Goal: Information Seeking & Learning: Learn about a topic

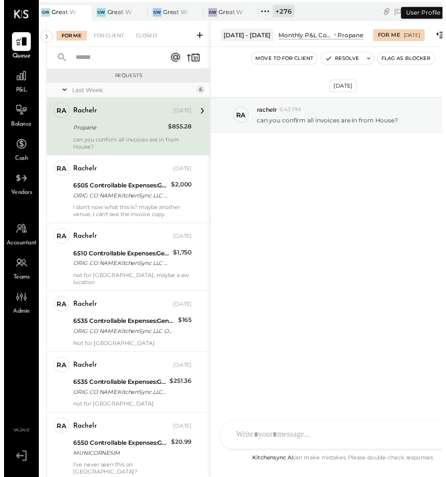
click at [57, 12] on div at bounding box center [71, 12] width 35 height 15
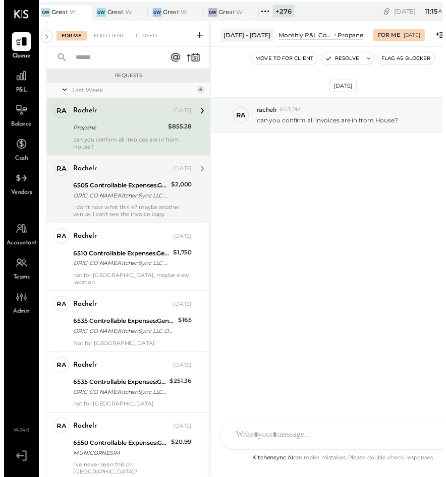
click at [90, 209] on div "I don't now what this is? maybe another venue, I can't see the invoice copy." at bounding box center [131, 215] width 120 height 14
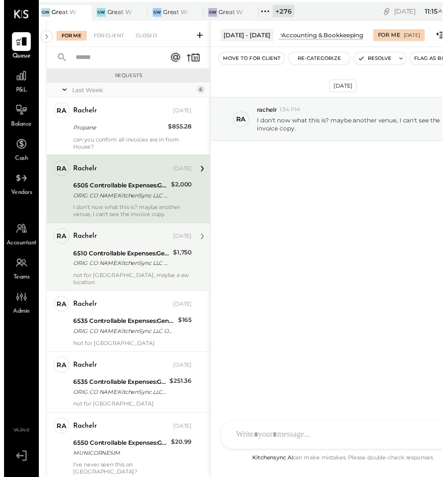
click at [87, 258] on div "6510 Controllable Expenses:General & Administrative Expenses:Consulting" at bounding box center [120, 258] width 98 height 10
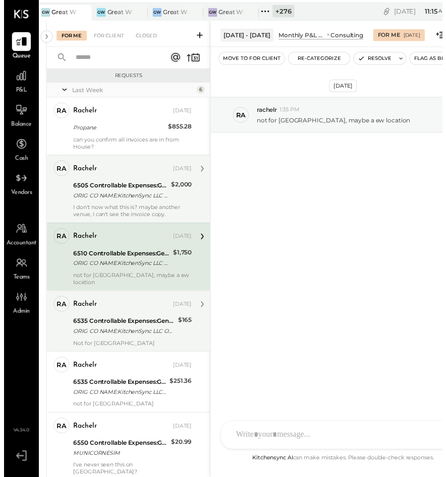
click at [112, 308] on div "rachelr Sep 12, 2025" at bounding box center [131, 310] width 120 height 14
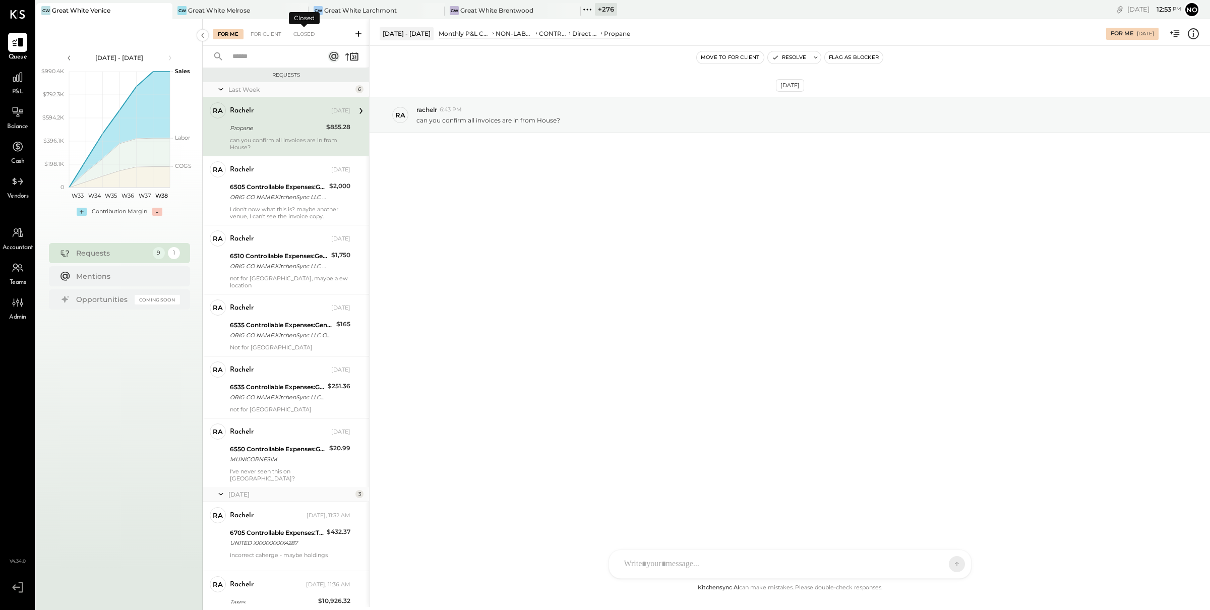
click at [262, 54] on input "text" at bounding box center [271, 56] width 91 height 17
click at [21, 77] on icon at bounding box center [17, 77] width 13 height 13
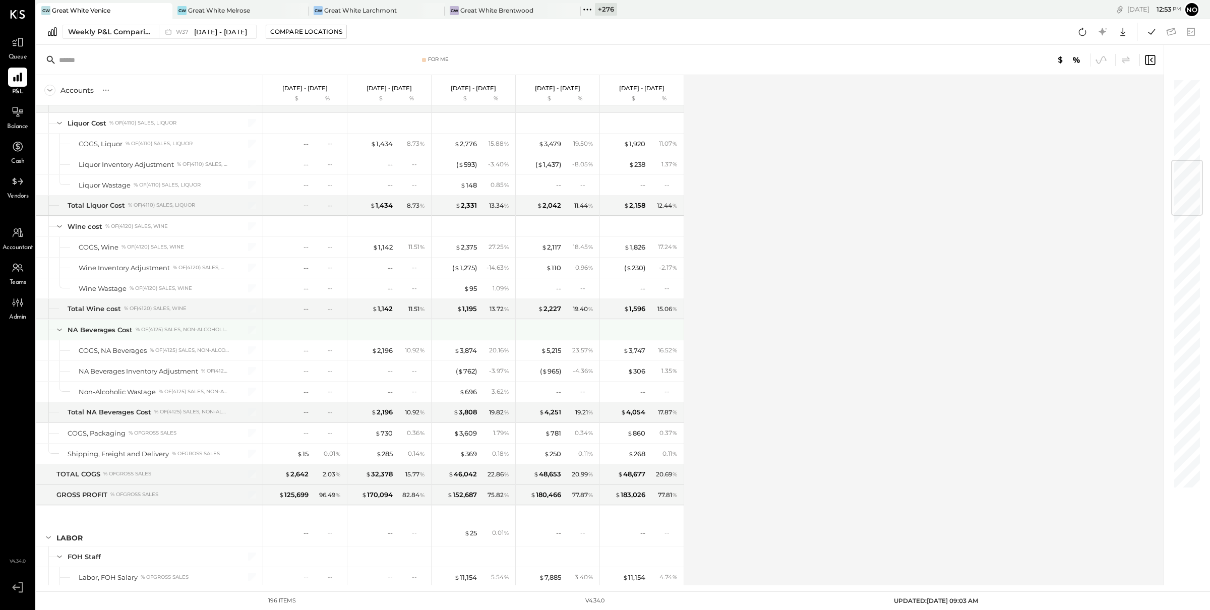
scroll to position [540, 0]
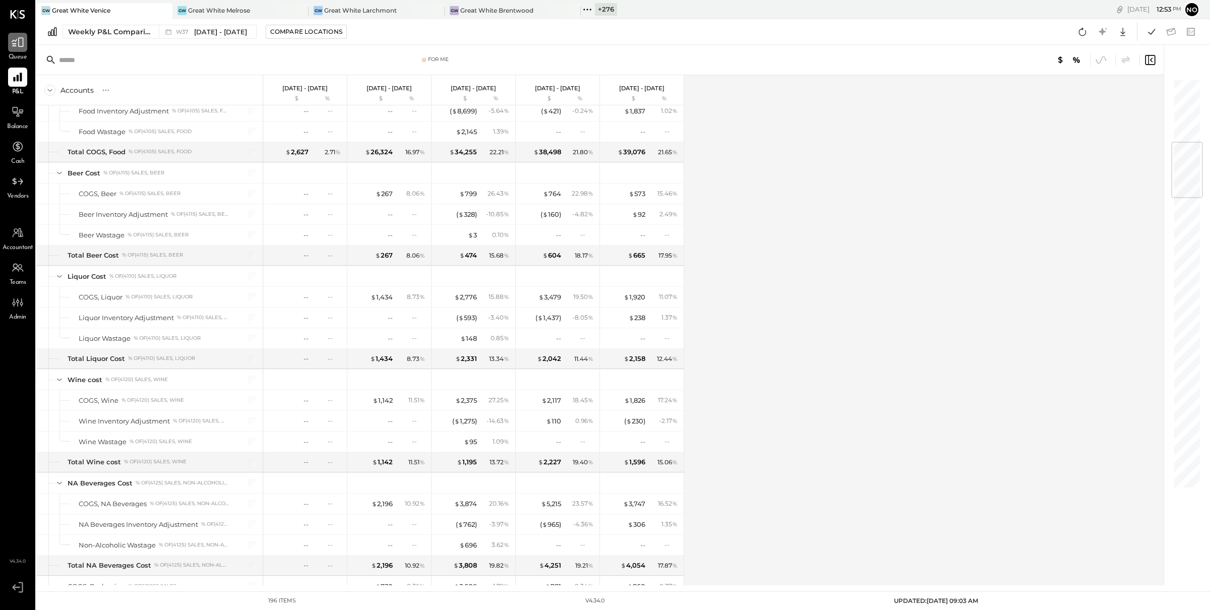
click at [16, 49] on div at bounding box center [17, 42] width 19 height 19
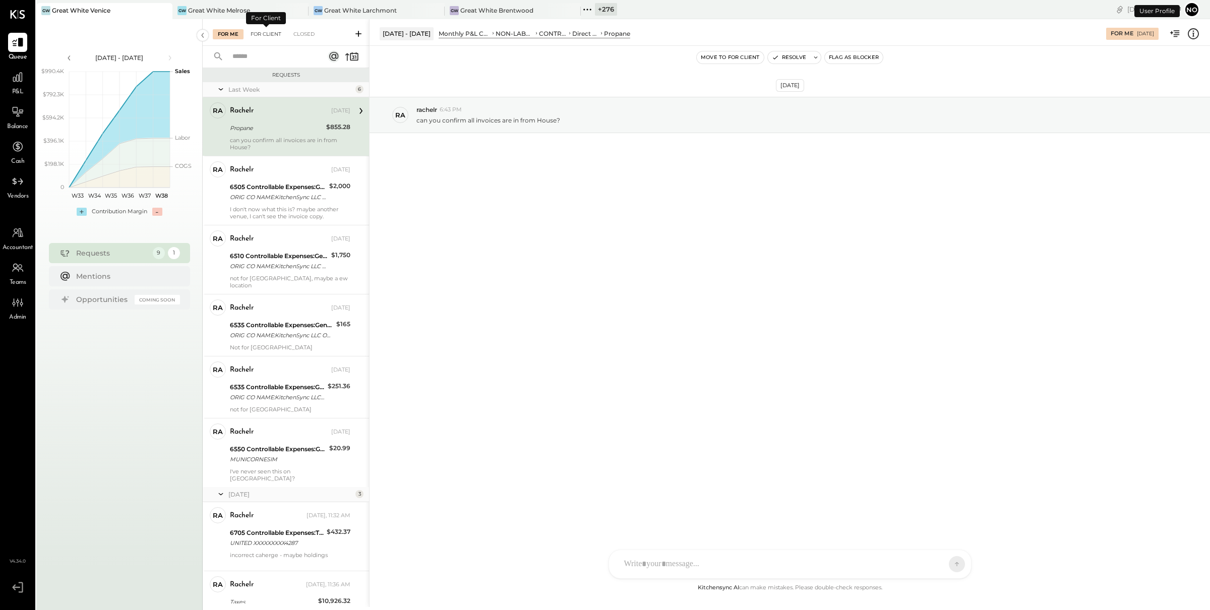
click at [266, 32] on div "For Client" at bounding box center [265, 34] width 41 height 10
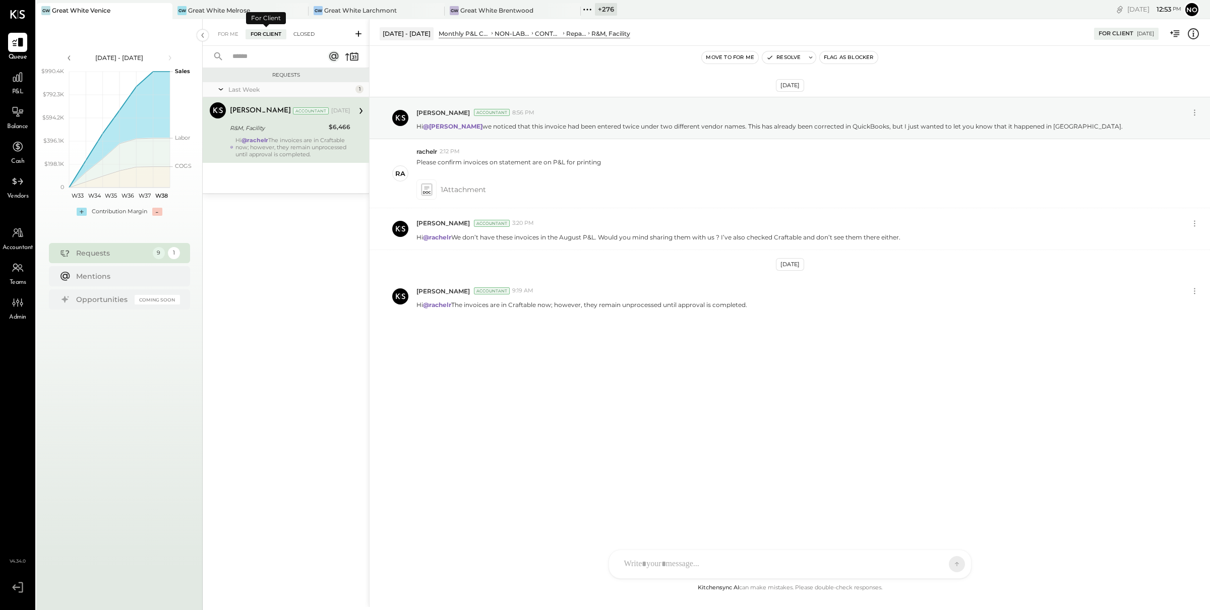
click at [295, 32] on div "Closed" at bounding box center [303, 34] width 31 height 10
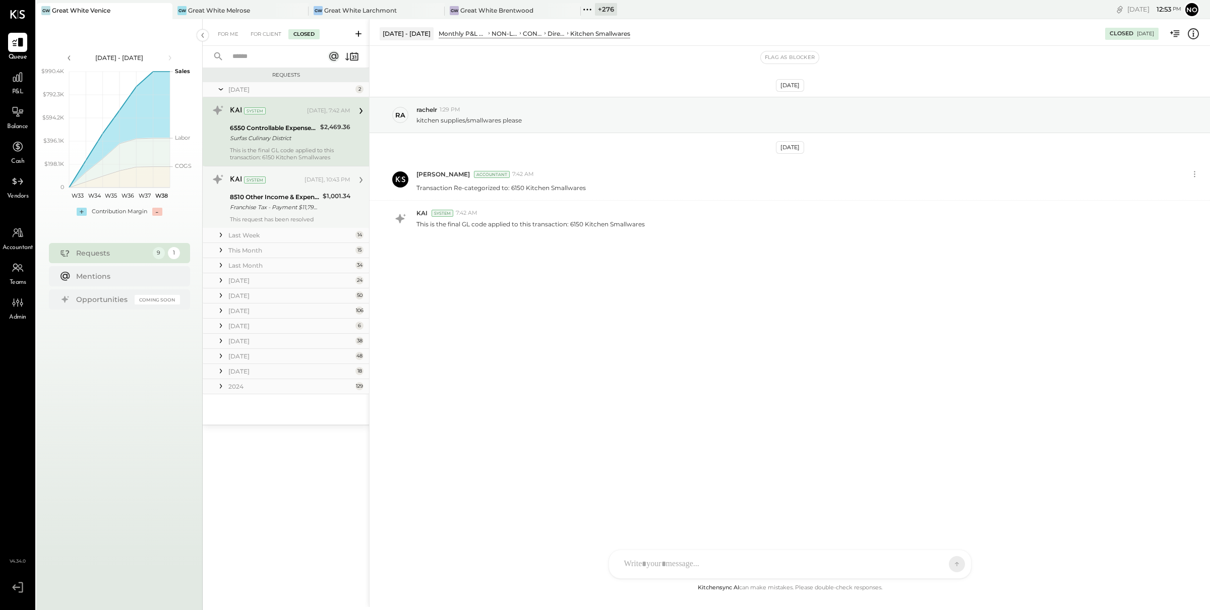
click at [280, 195] on div "8510 Other Income & Expenses:Taxes" at bounding box center [275, 197] width 90 height 10
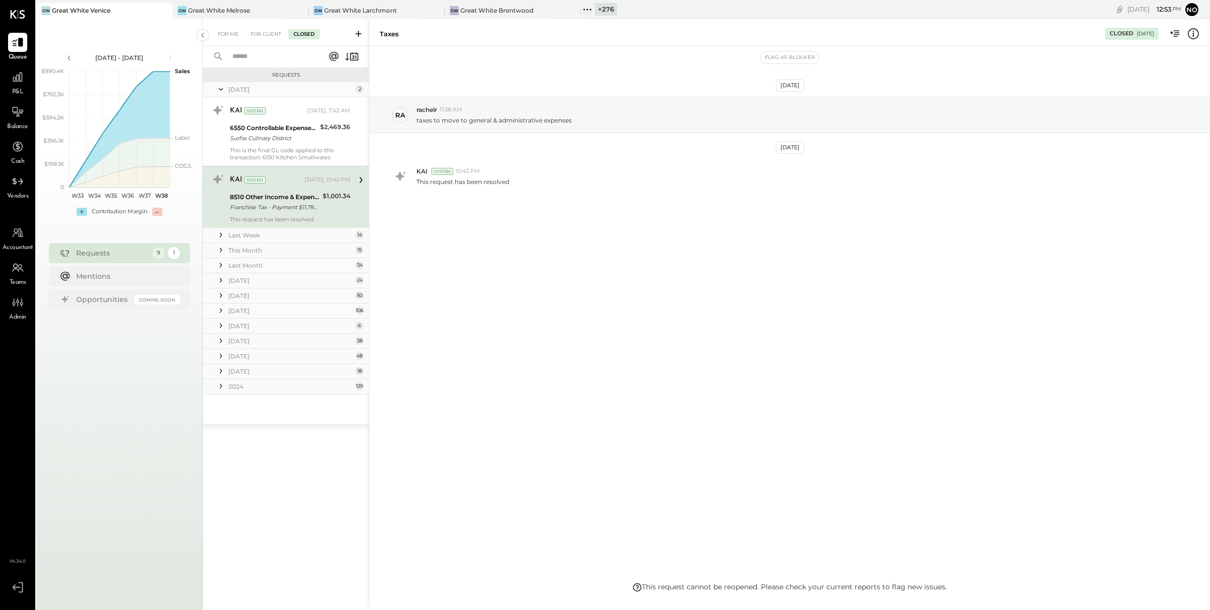
click at [271, 233] on div "Last Week" at bounding box center [290, 235] width 125 height 9
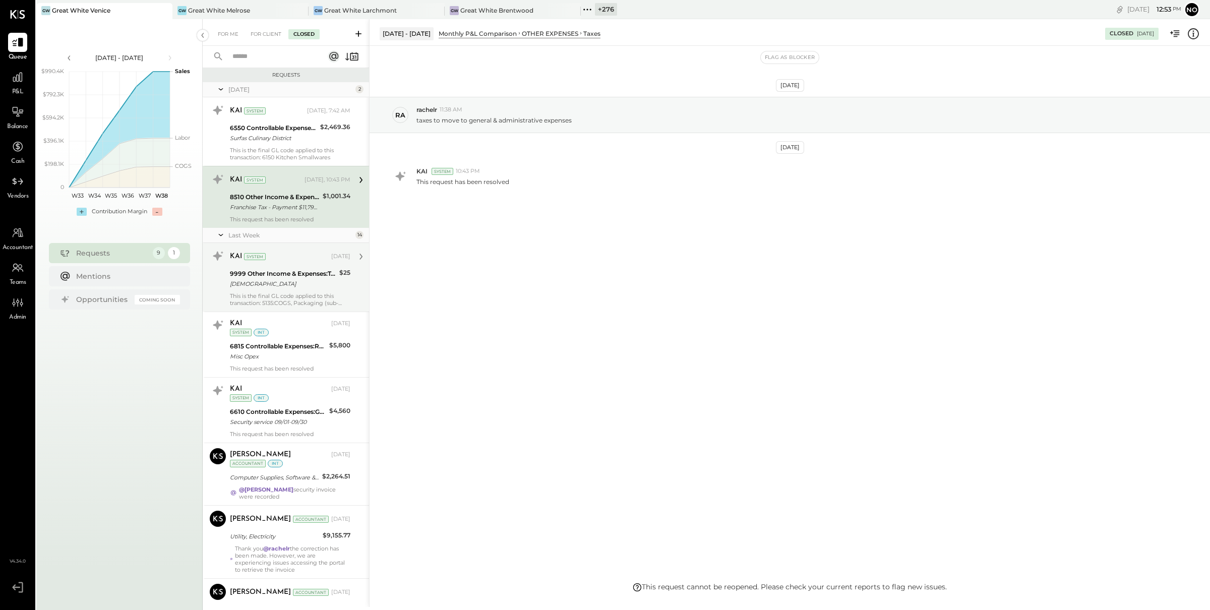
click at [268, 281] on div "[DEMOGRAPHIC_DATA]" at bounding box center [283, 284] width 106 height 10
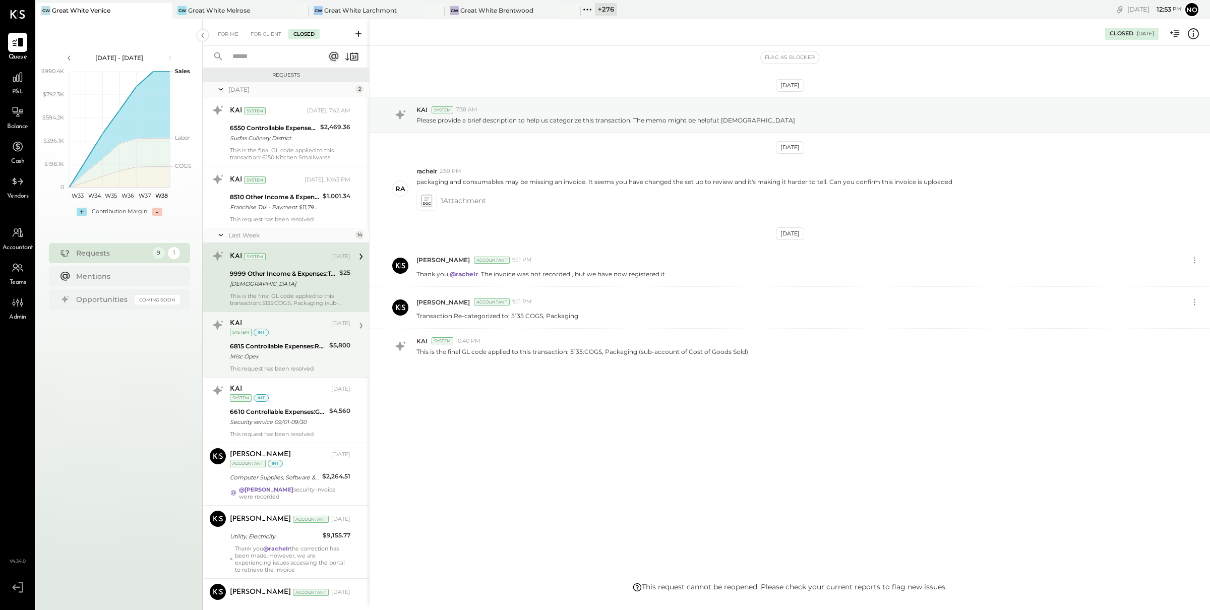
click at [272, 350] on div "6815 Controllable Expenses:Repairs & Maintenance:R&M, Facility" at bounding box center [278, 346] width 96 height 10
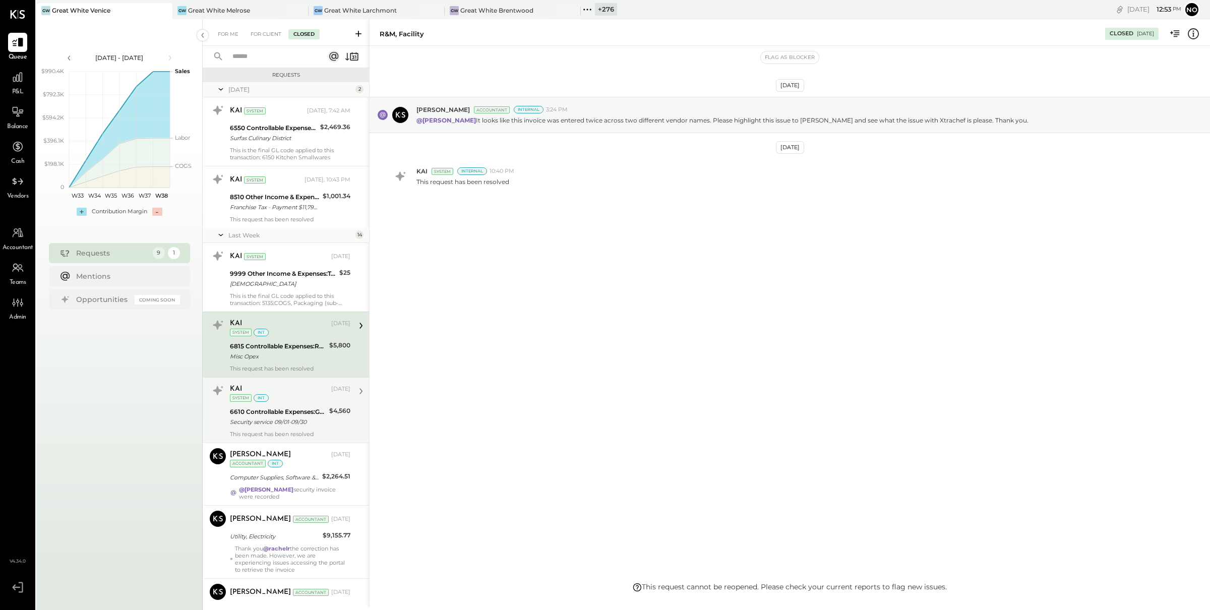
click at [273, 407] on div "6610 Controllable Expenses:General & Administrative Expenses:Security" at bounding box center [278, 412] width 96 height 10
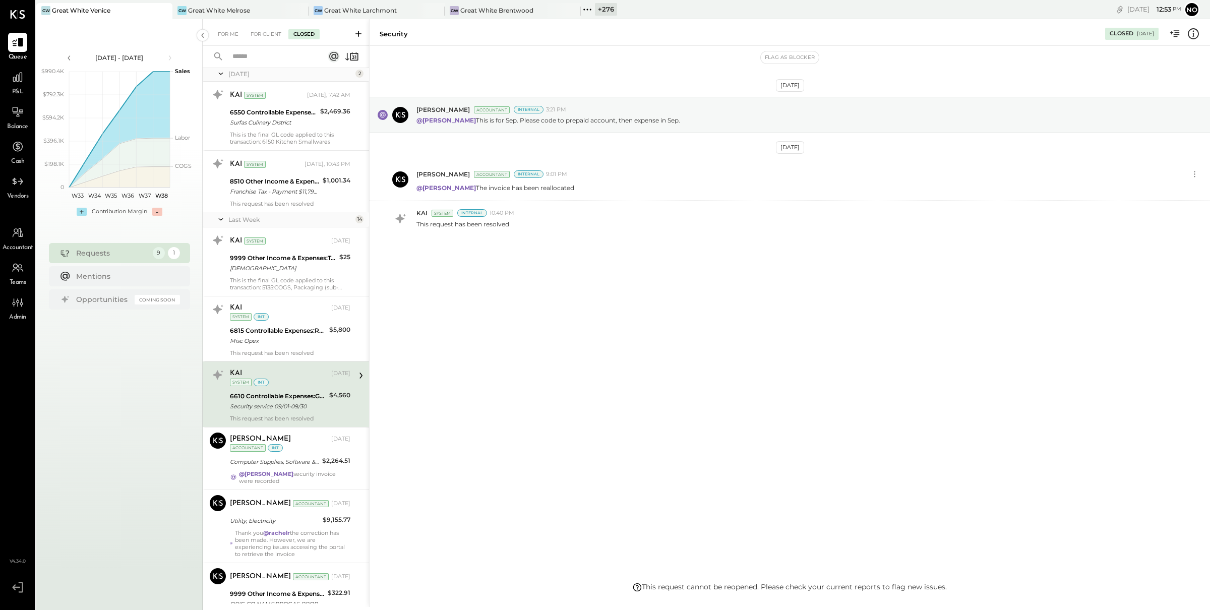
scroll to position [45, 0]
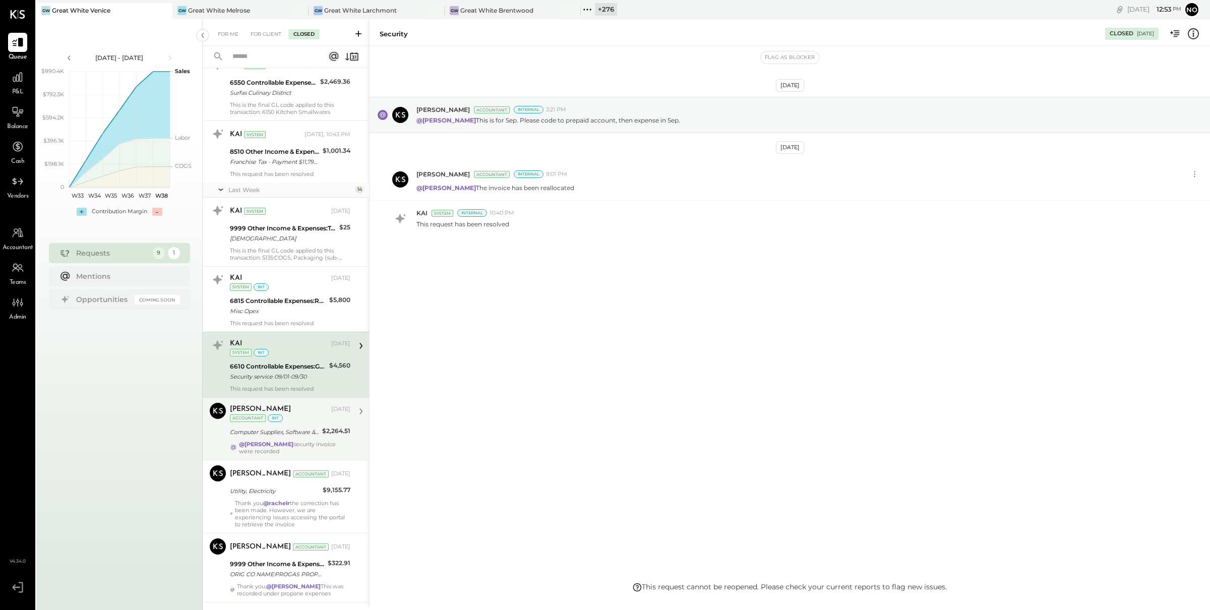
click at [287, 421] on div "[PERSON_NAME] [DATE] Accountant int" at bounding box center [290, 413] width 120 height 21
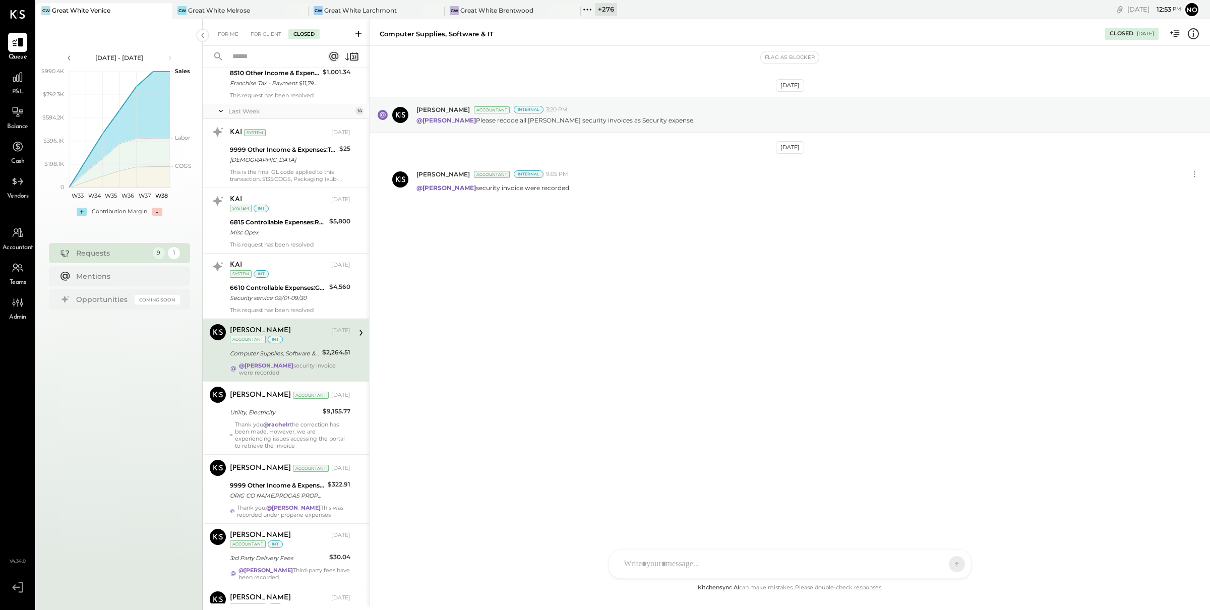
scroll to position [253, 0]
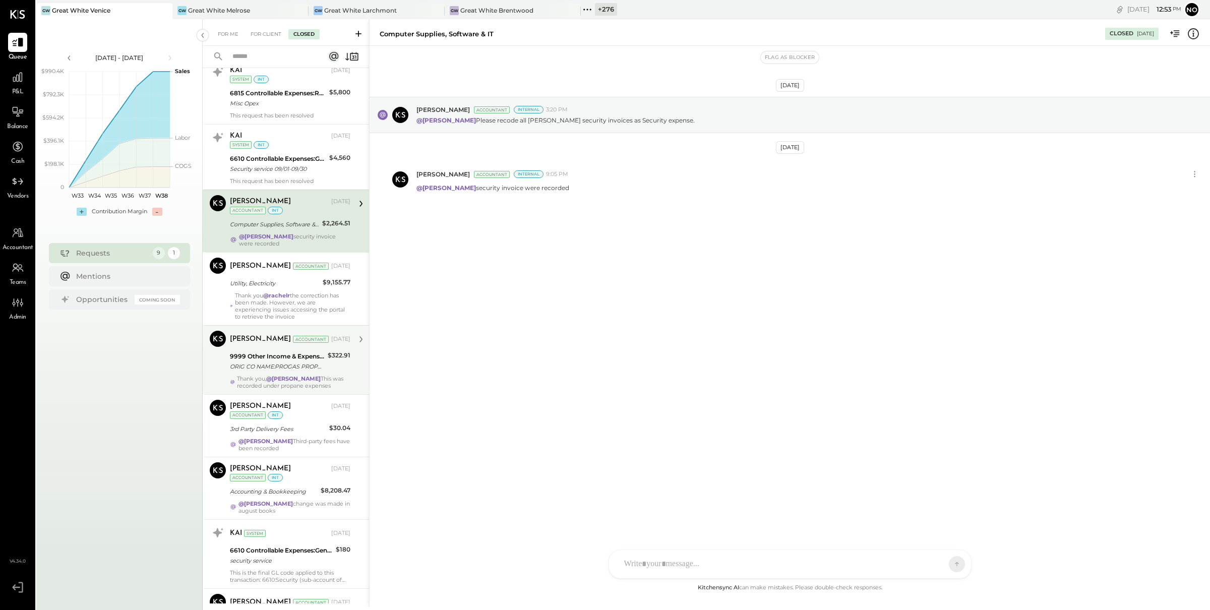
click at [280, 361] on div "9999 Other Income & Expenses:To Be Classified" at bounding box center [277, 356] width 95 height 10
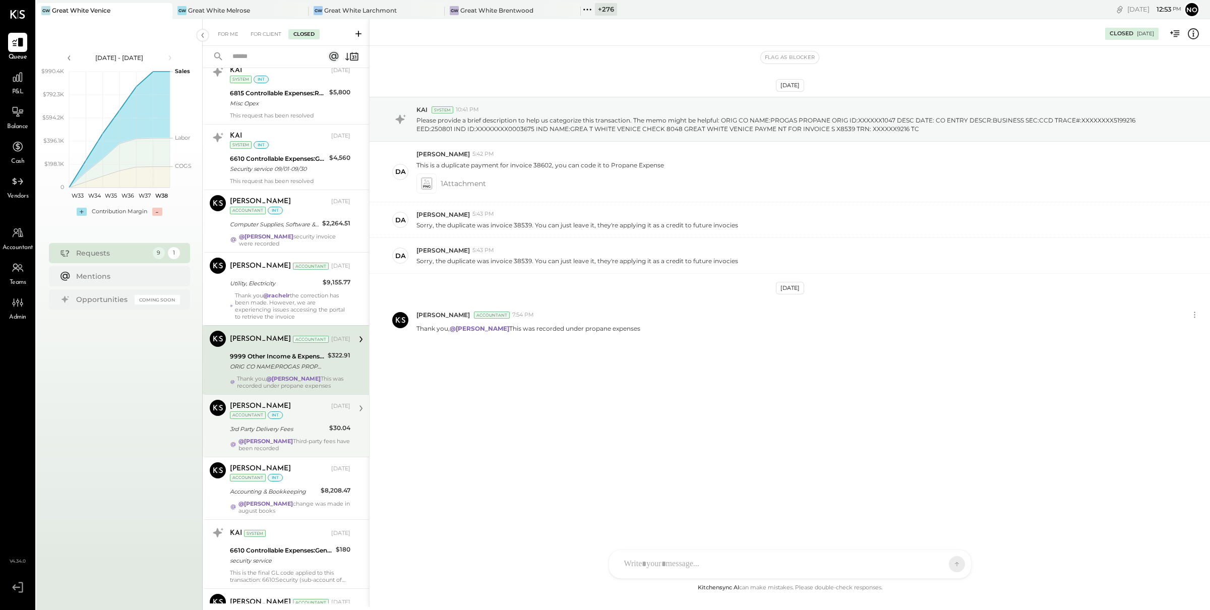
click at [283, 434] on div "3rd Party Delivery Fees" at bounding box center [278, 429] width 96 height 10
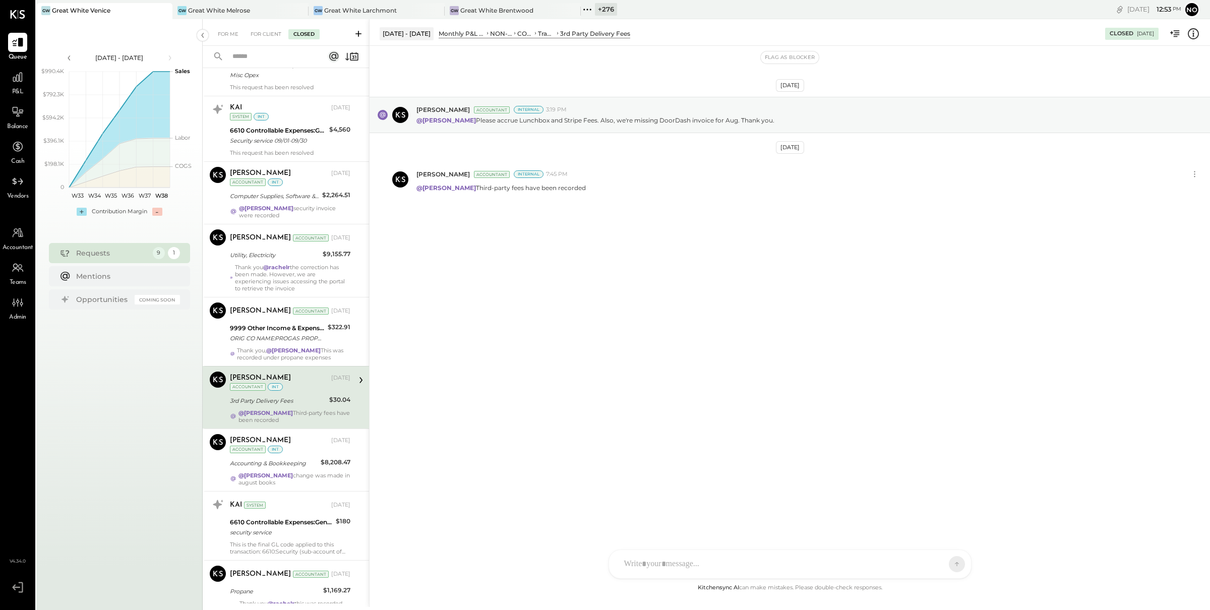
scroll to position [308, 0]
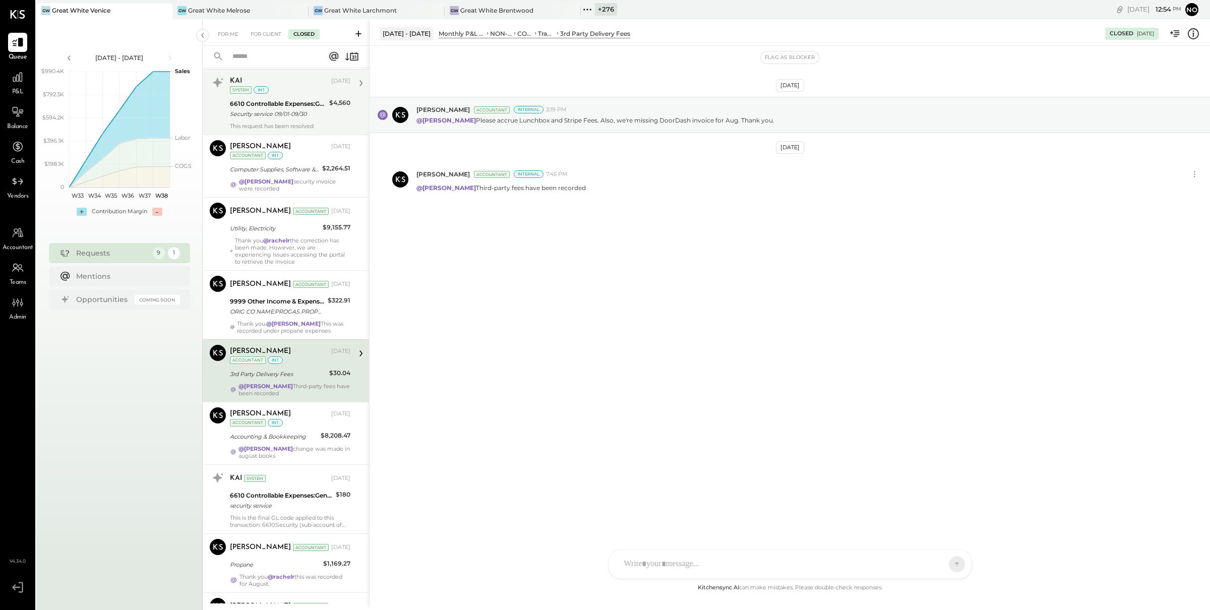
click at [265, 114] on div "Security service 09/01-09/30" at bounding box center [278, 114] width 96 height 10
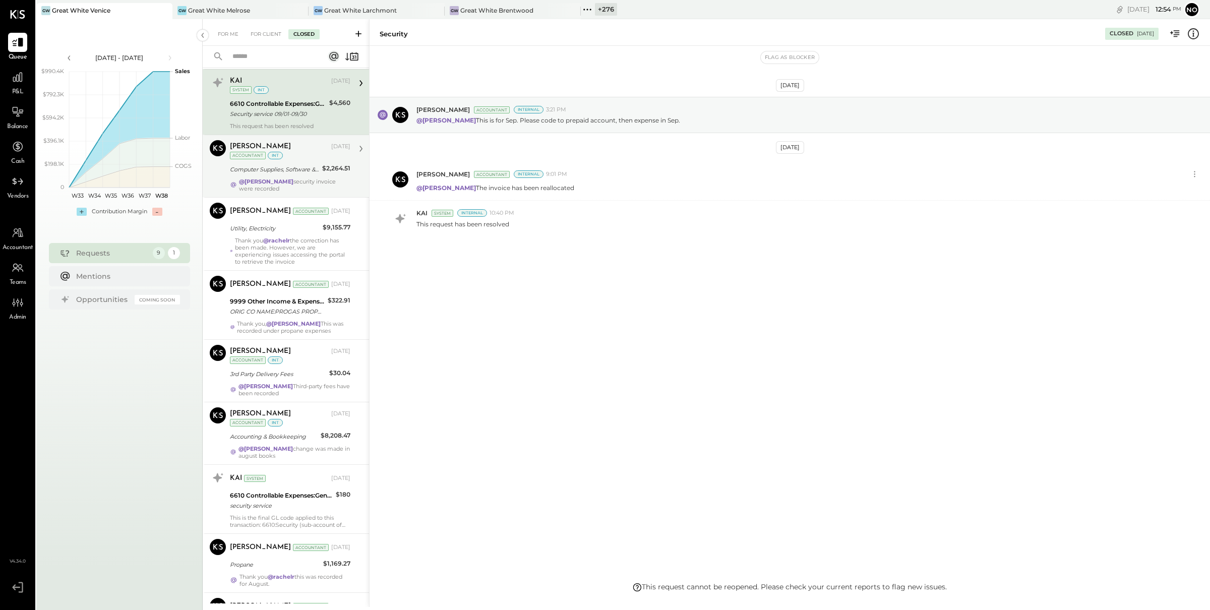
click at [272, 181] on strong "@[PERSON_NAME]" at bounding box center [266, 181] width 54 height 7
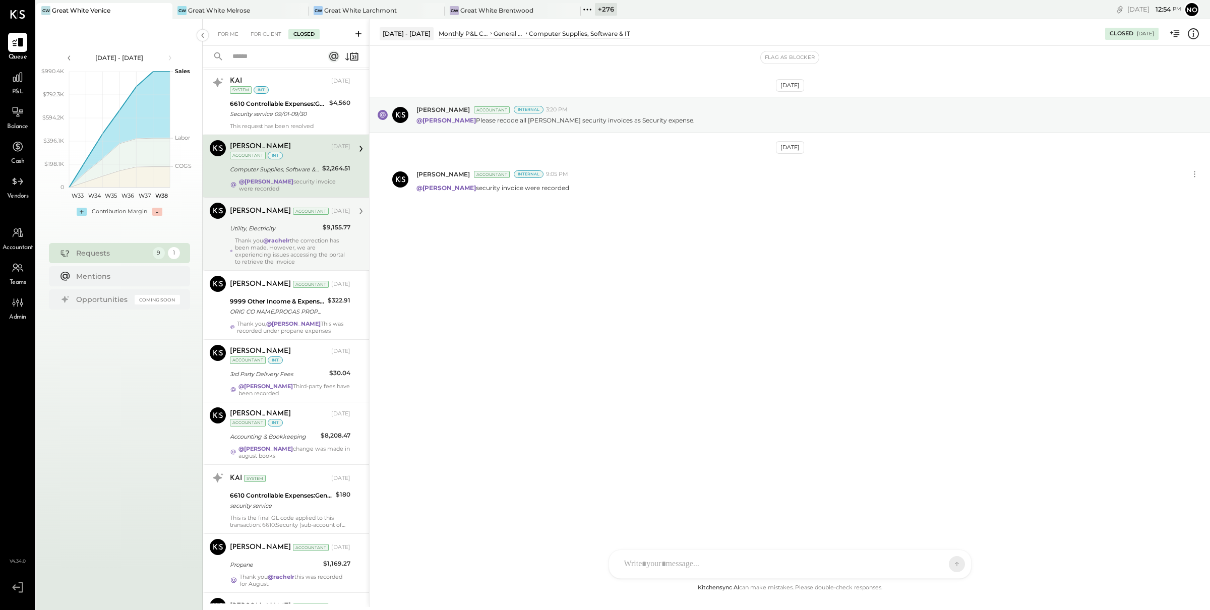
click at [269, 228] on div "Utility, Electricity" at bounding box center [275, 228] width 90 height 10
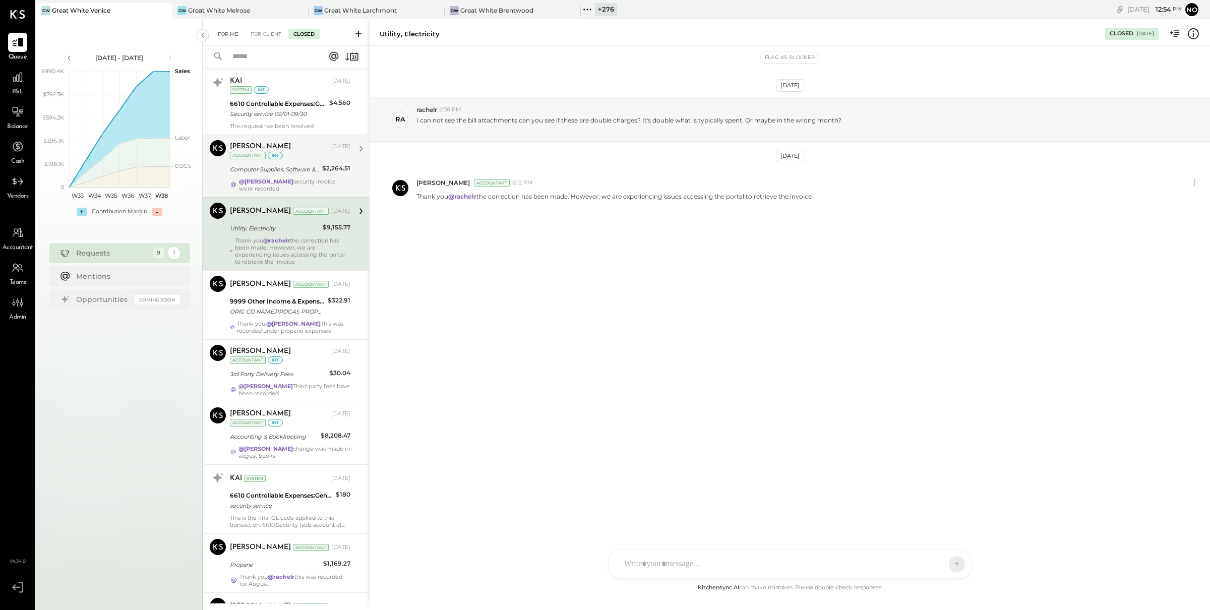
click at [226, 39] on div "For Me" at bounding box center [228, 34] width 31 height 10
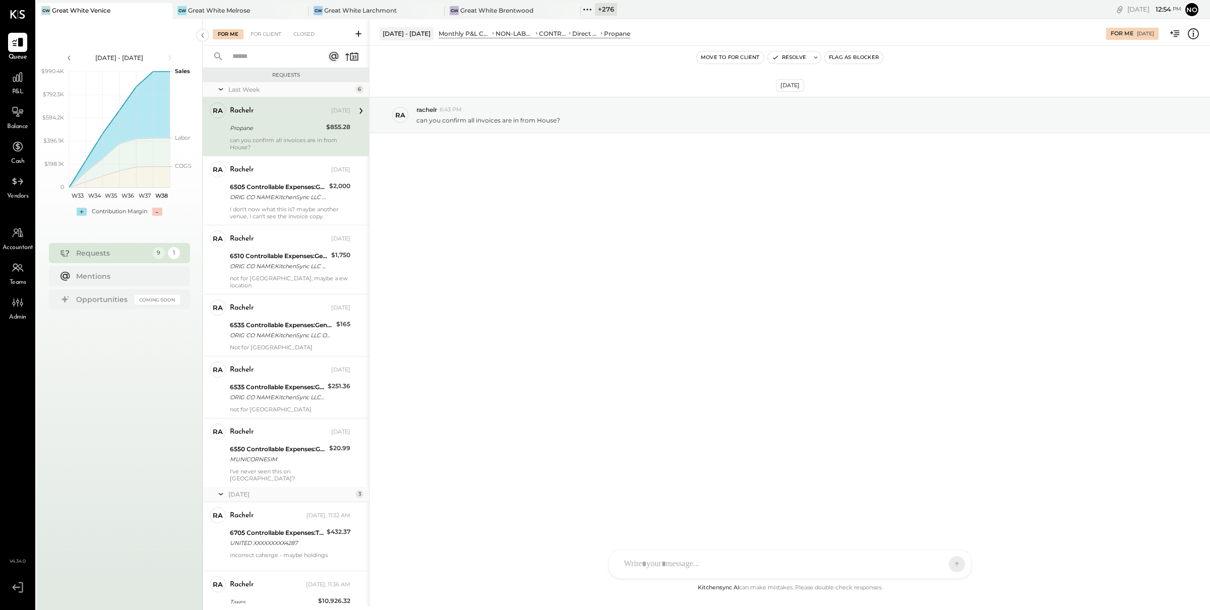
click at [242, 126] on div "Propane" at bounding box center [276, 128] width 93 height 10
click at [259, 36] on div "For Client" at bounding box center [265, 34] width 41 height 10
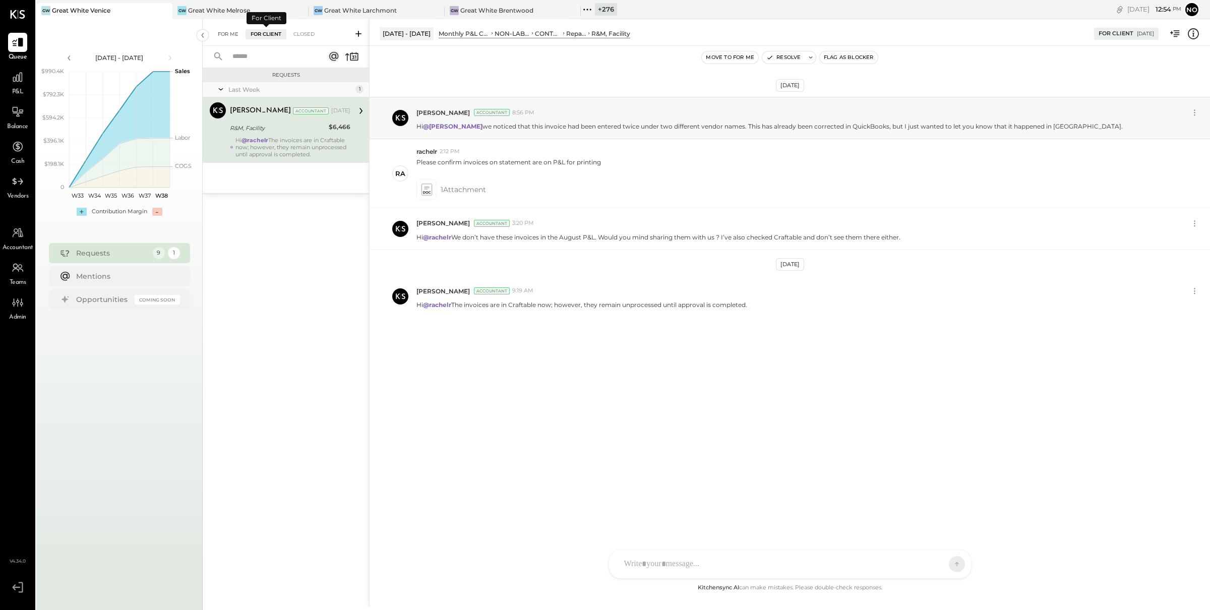
click at [218, 38] on div "For Me" at bounding box center [228, 34] width 31 height 10
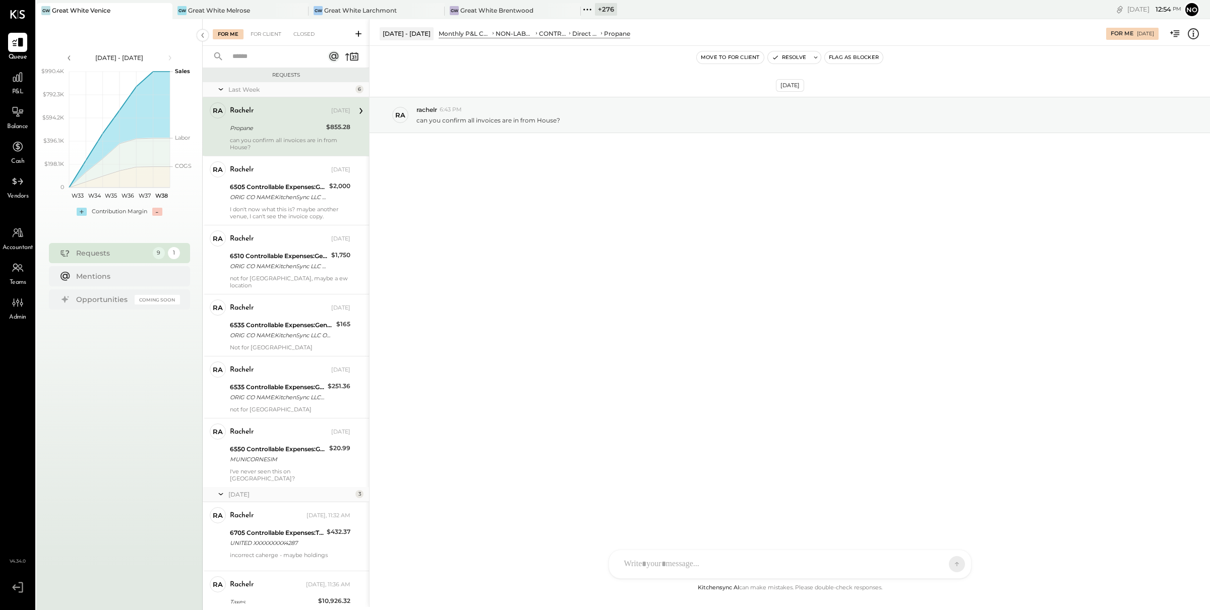
click at [599, 32] on icon at bounding box center [601, 33] width 5 height 10
click at [562, 32] on div "CONTROLLABLE EXPENSES" at bounding box center [553, 33] width 28 height 9
click at [18, 79] on icon at bounding box center [18, 77] width 10 height 10
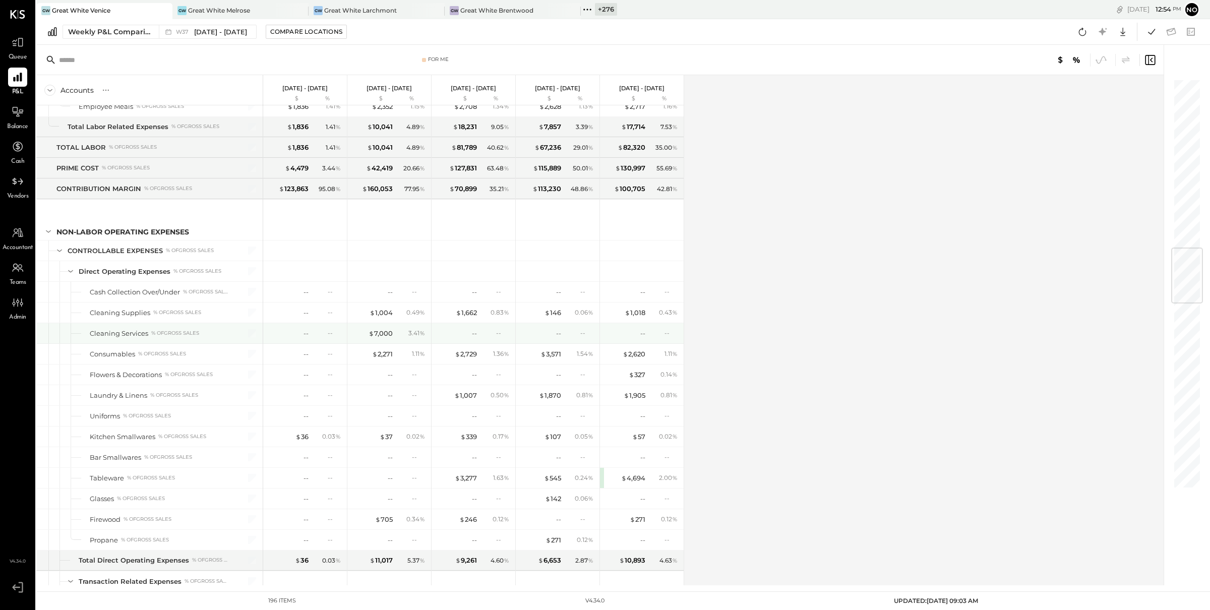
scroll to position [1442, 0]
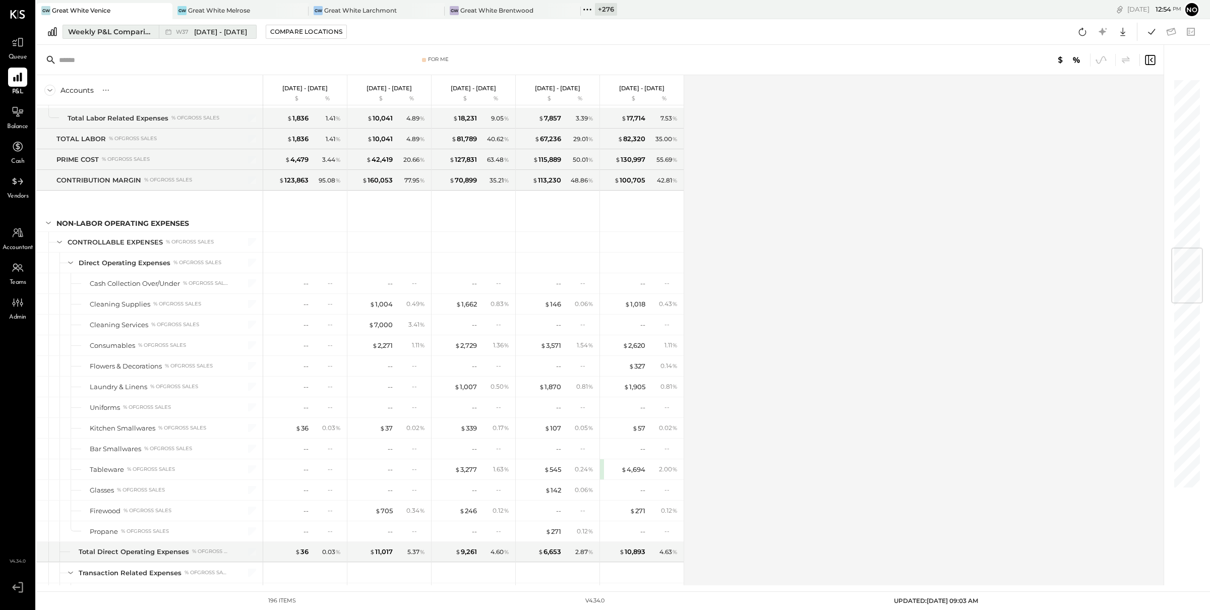
click at [203, 31] on span "[DATE] - [DATE]" at bounding box center [220, 32] width 53 height 10
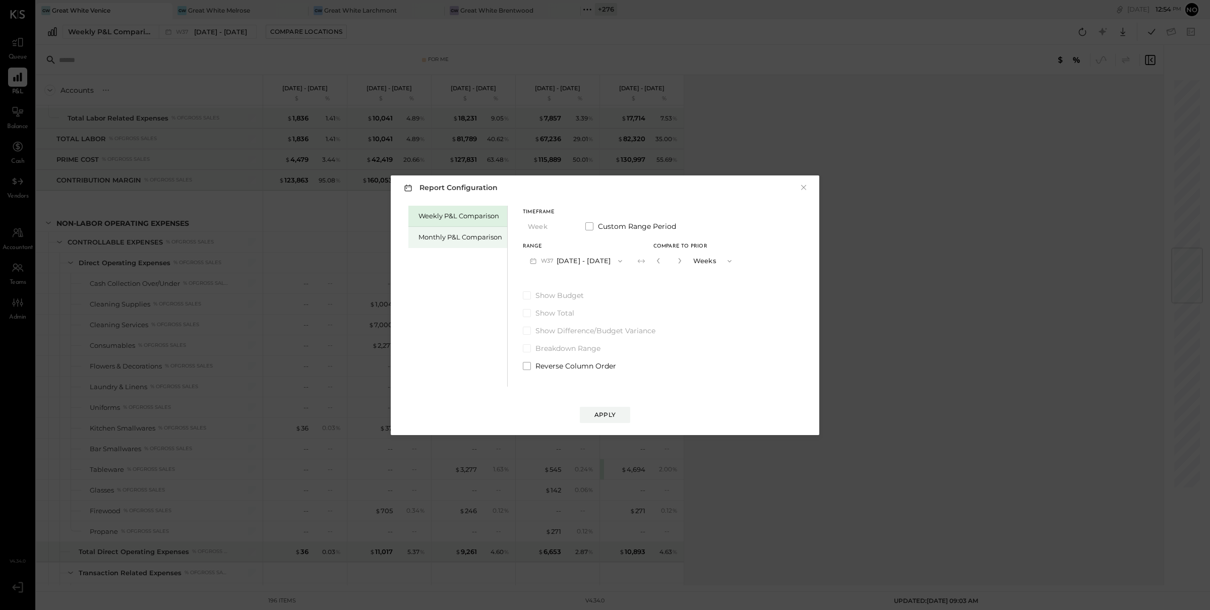
click at [454, 232] on div "Monthly P&L Comparison" at bounding box center [460, 237] width 84 height 10
click at [572, 259] on button "M09 [DATE] - [DATE]" at bounding box center [576, 261] width 106 height 19
drag, startPoint x: 556, startPoint y: 286, endPoint x: 634, endPoint y: 266, distance: 80.6
click at [557, 286] on span "[DATE] - [DATE]" at bounding box center [572, 283] width 48 height 9
click at [650, 262] on div "Compare" at bounding box center [661, 263] width 33 height 9
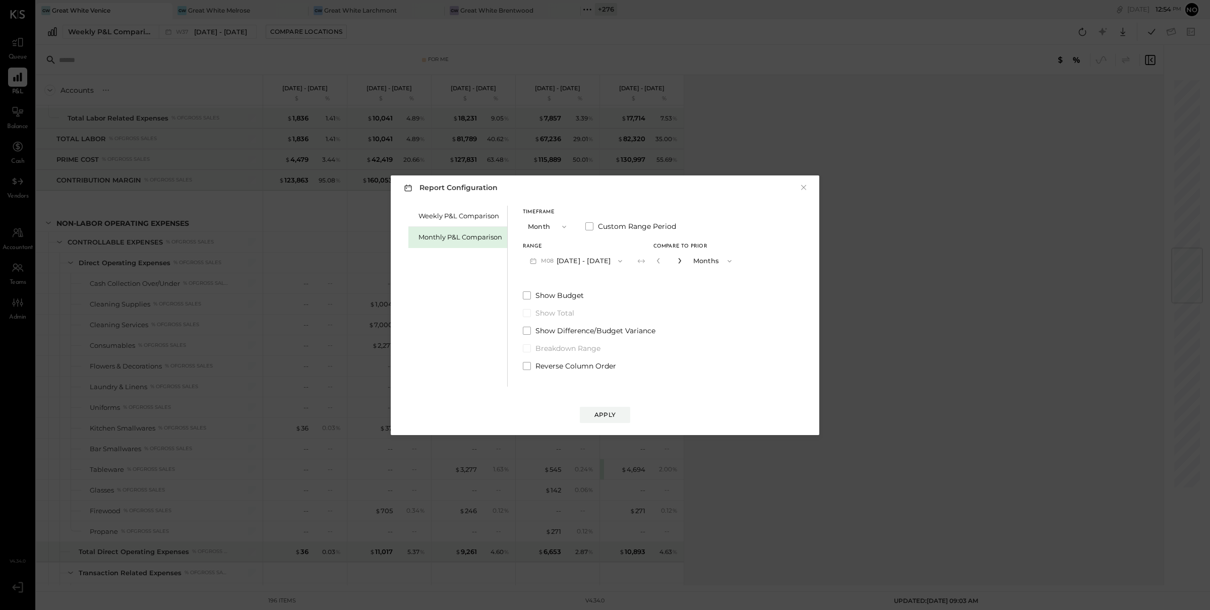
click at [676, 262] on icon "button" at bounding box center [679, 261] width 6 height 6
type input "*"
click at [620, 410] on button "Apply" at bounding box center [605, 415] width 50 height 16
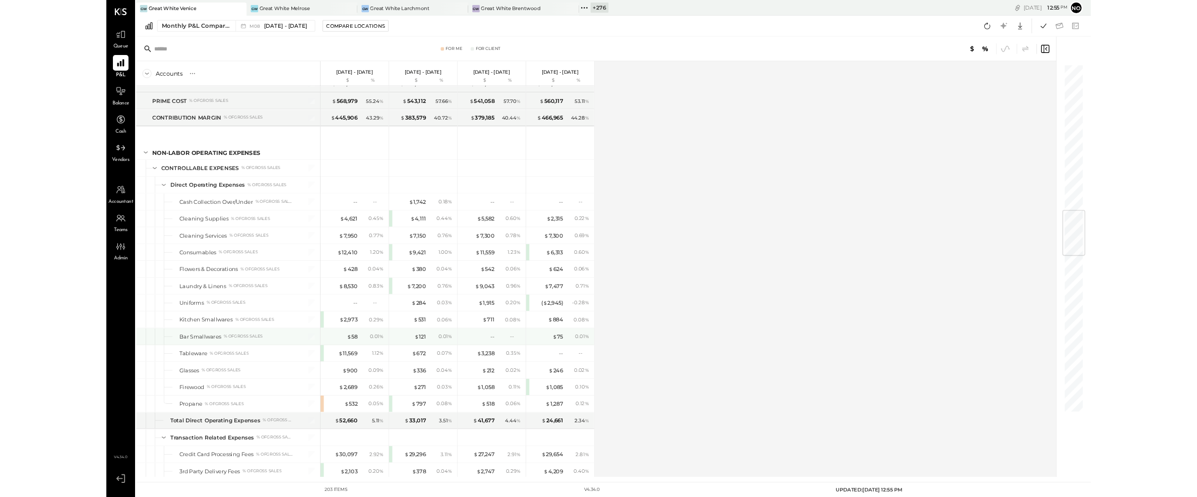
scroll to position [1535, 0]
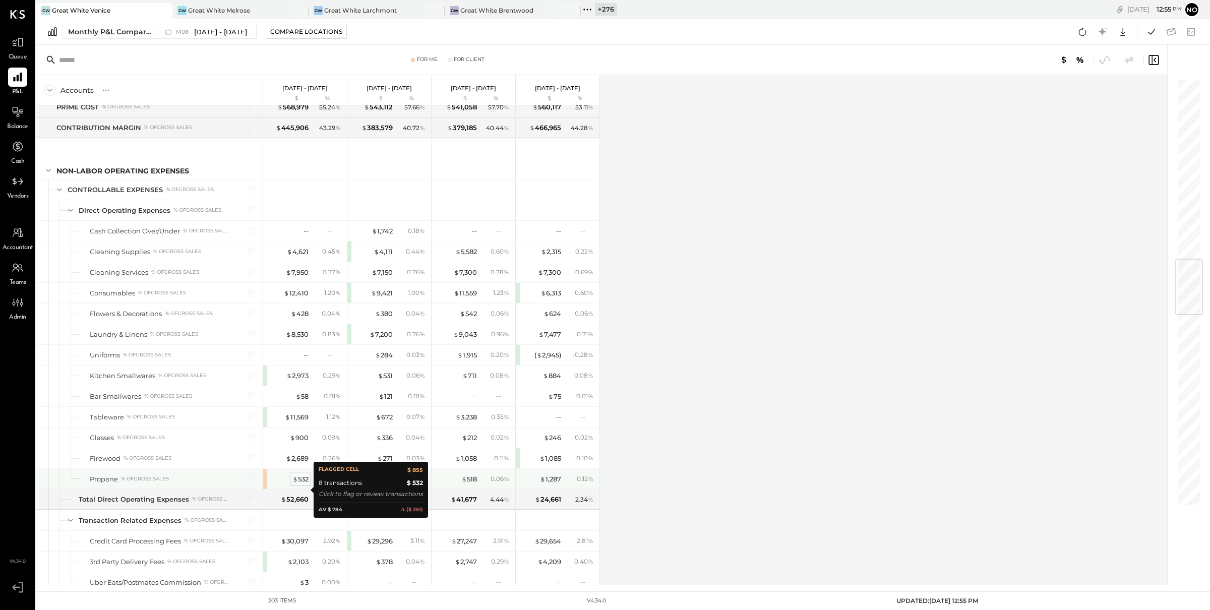
click at [302, 484] on div "$ 532" at bounding box center [300, 479] width 16 height 10
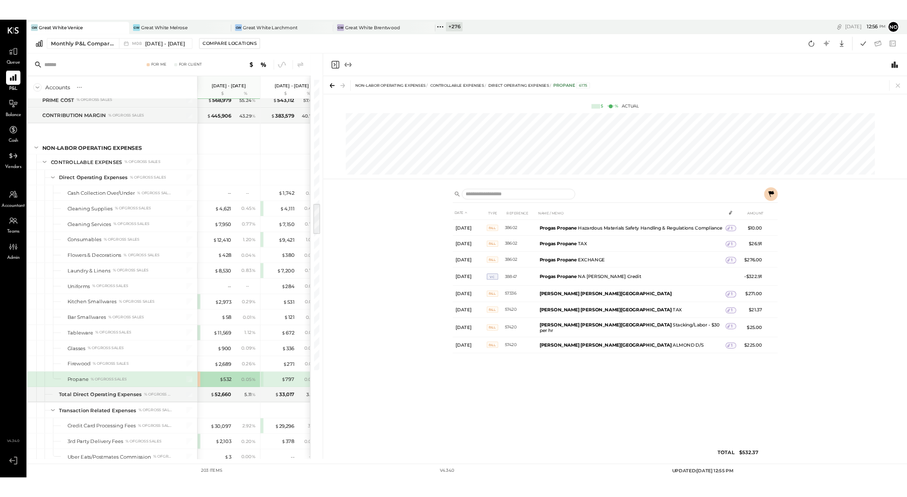
scroll to position [1535, 0]
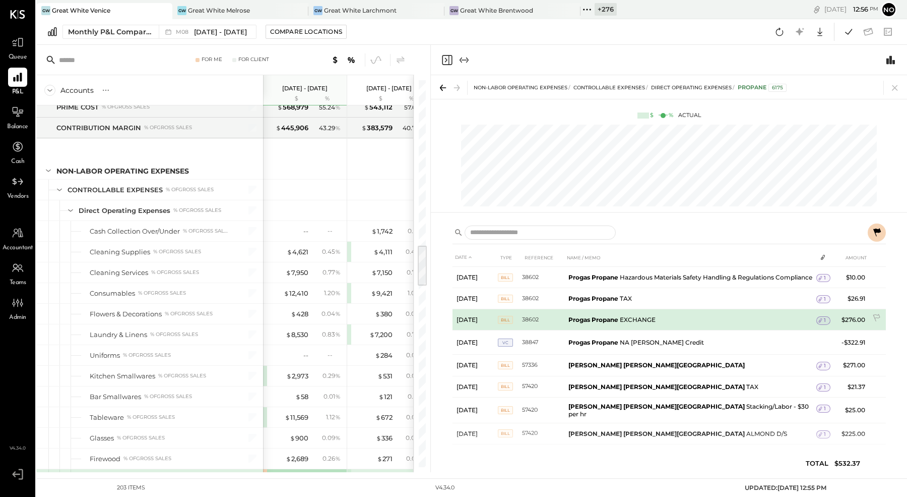
click at [504, 324] on span "Bill" at bounding box center [505, 320] width 15 height 8
click at [508, 323] on span "Bill" at bounding box center [505, 320] width 15 height 8
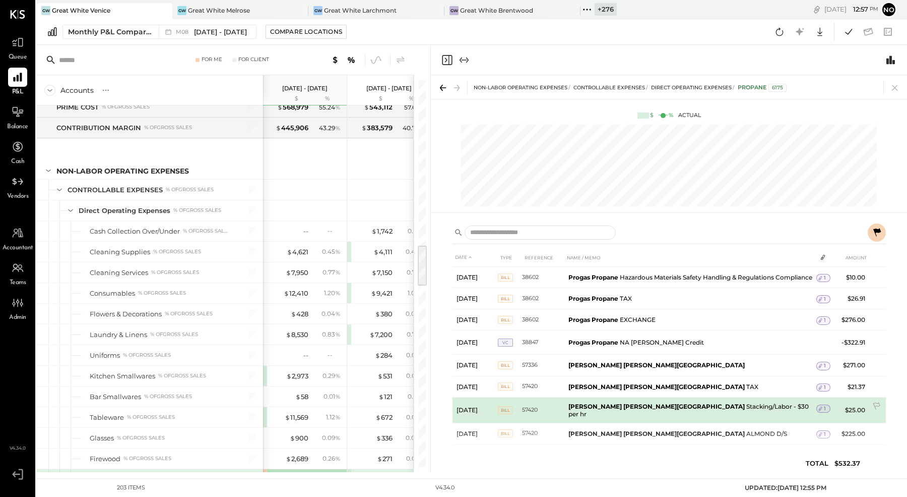
click at [505, 412] on span "Bill" at bounding box center [505, 410] width 15 height 8
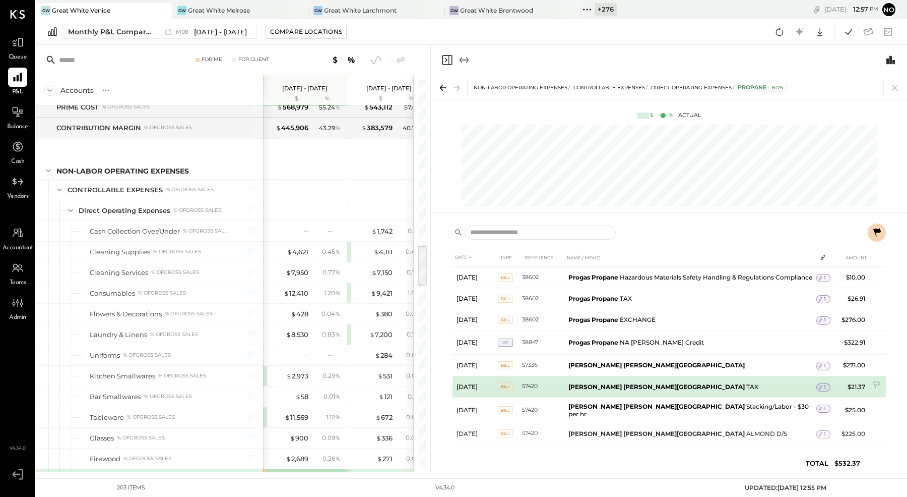
click at [510, 388] on span "Bill" at bounding box center [505, 386] width 15 height 8
click at [602, 388] on b "[PERSON_NAME] [PERSON_NAME][GEOGRAPHIC_DATA]" at bounding box center [657, 387] width 176 height 8
click at [820, 390] on icon at bounding box center [820, 387] width 7 height 7
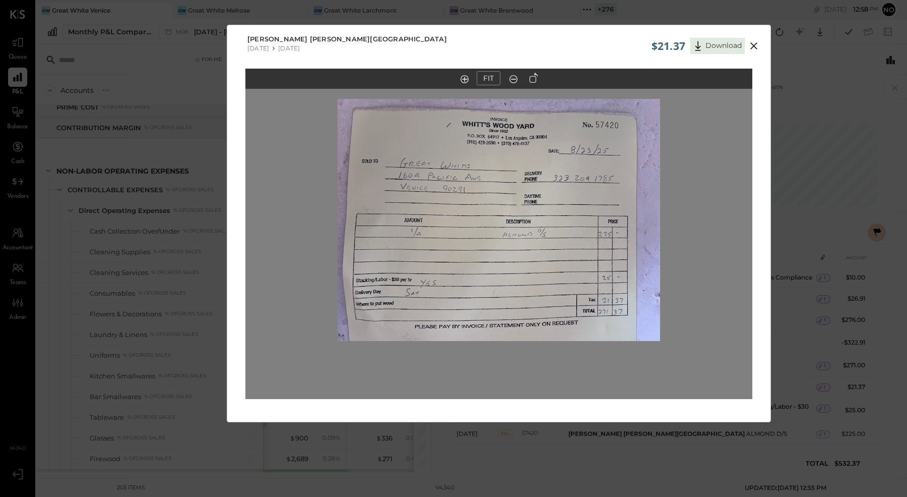
click at [755, 46] on icon at bounding box center [754, 46] width 12 height 12
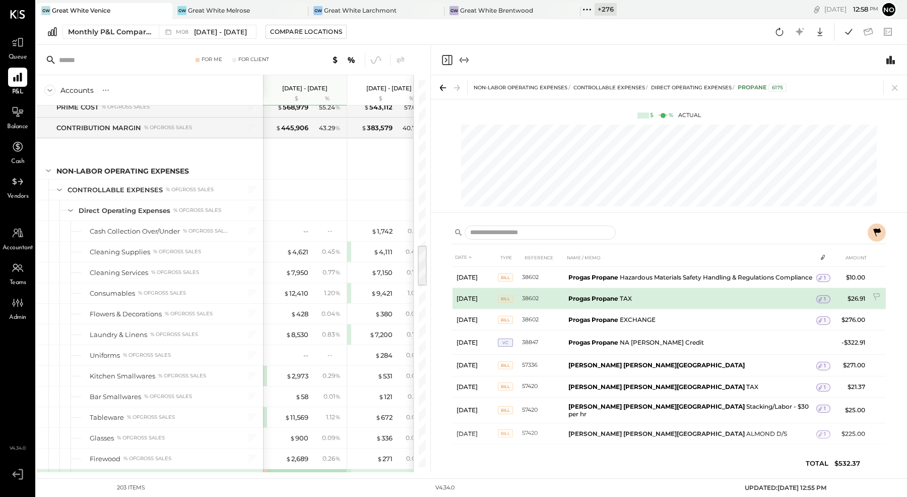
click at [824, 302] on span "1" at bounding box center [825, 298] width 2 height 7
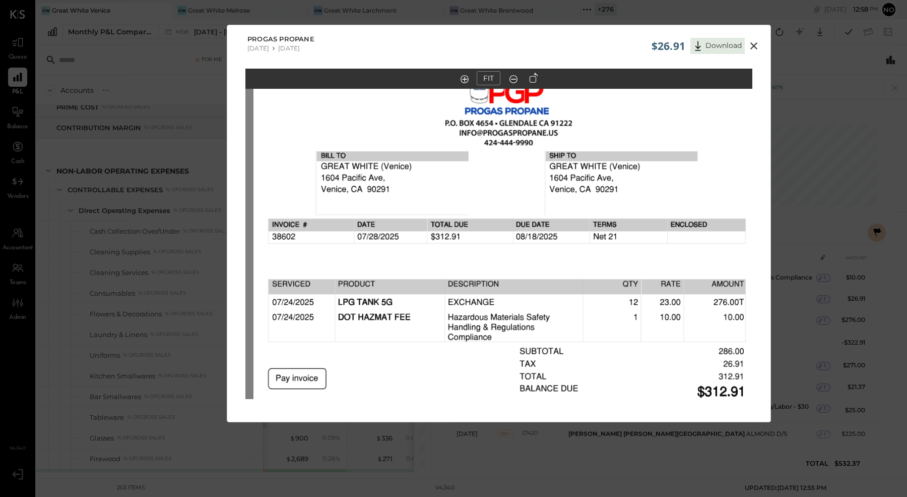
drag, startPoint x: 509, startPoint y: 182, endPoint x: 520, endPoint y: 258, distance: 77.0
click at [516, 302] on img at bounding box center [507, 352] width 507 height 656
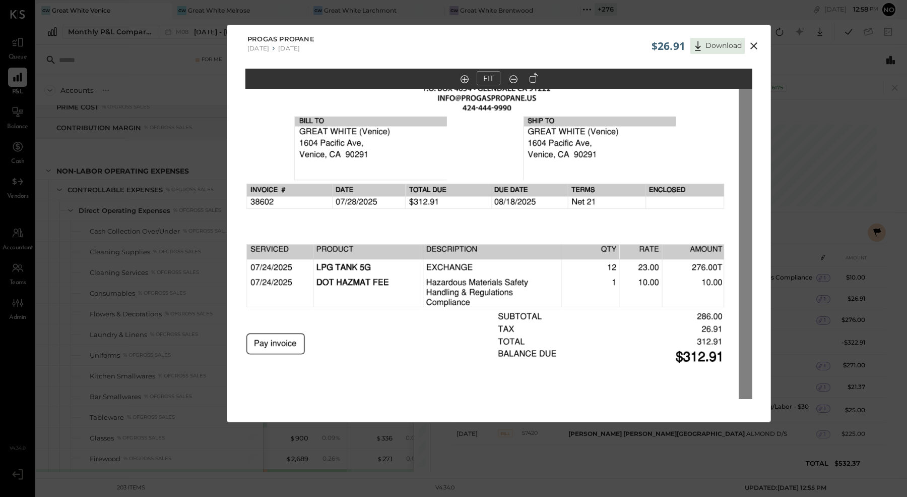
drag, startPoint x: 533, startPoint y: 203, endPoint x: 512, endPoint y: 153, distance: 53.7
click at [512, 153] on img at bounding box center [485, 317] width 507 height 656
click at [753, 46] on icon at bounding box center [754, 46] width 12 height 12
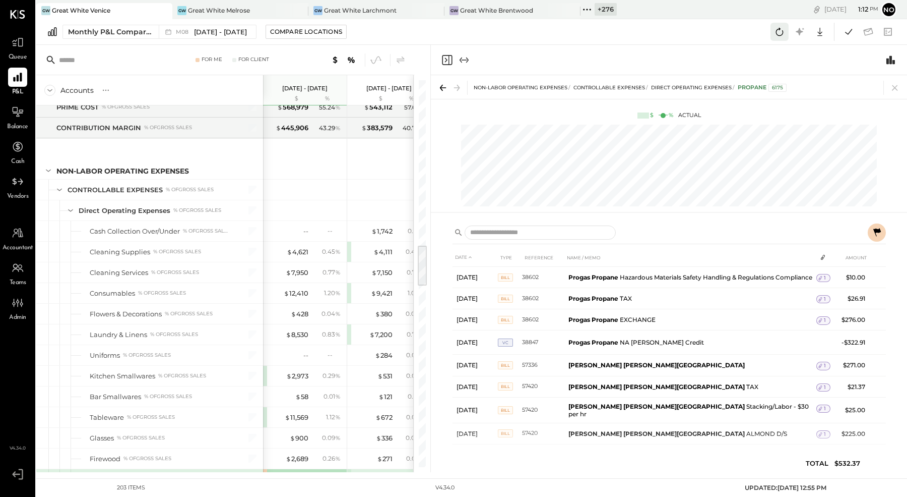
click at [781, 32] on icon at bounding box center [779, 31] width 13 height 13
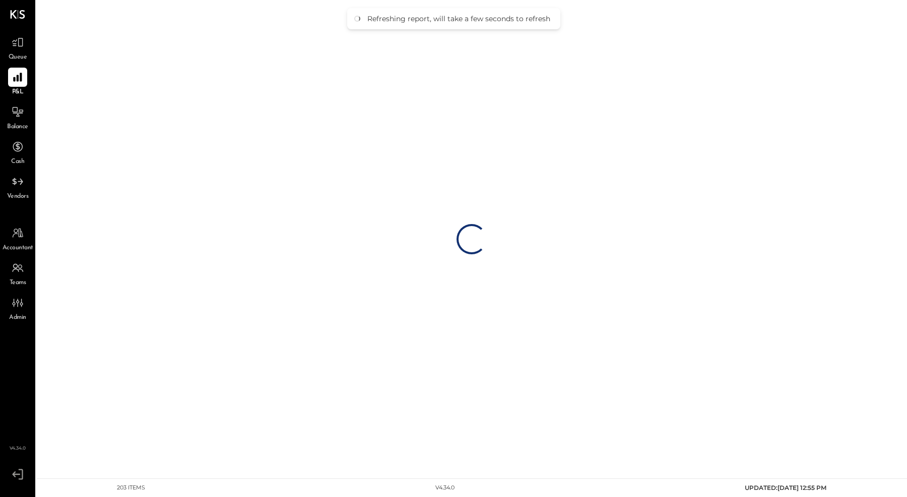
click at [781, 32] on div "Loading…" at bounding box center [471, 239] width 871 height 478
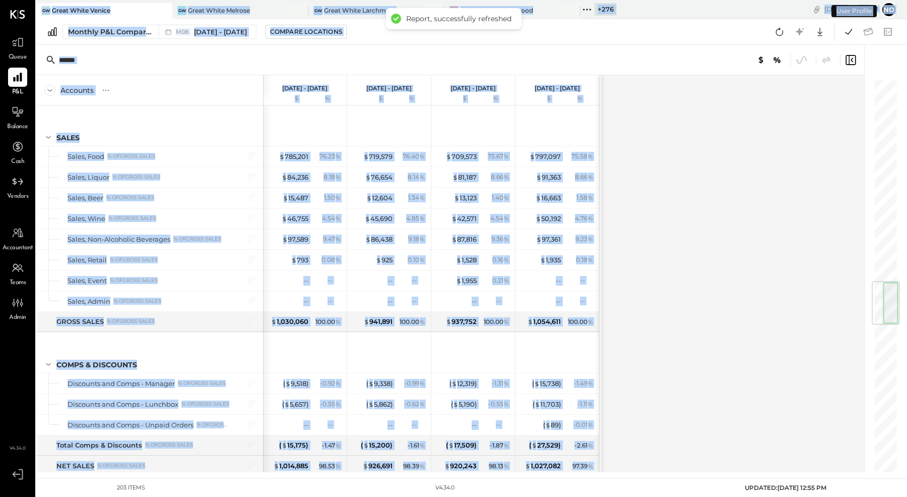
scroll to position [1699, 0]
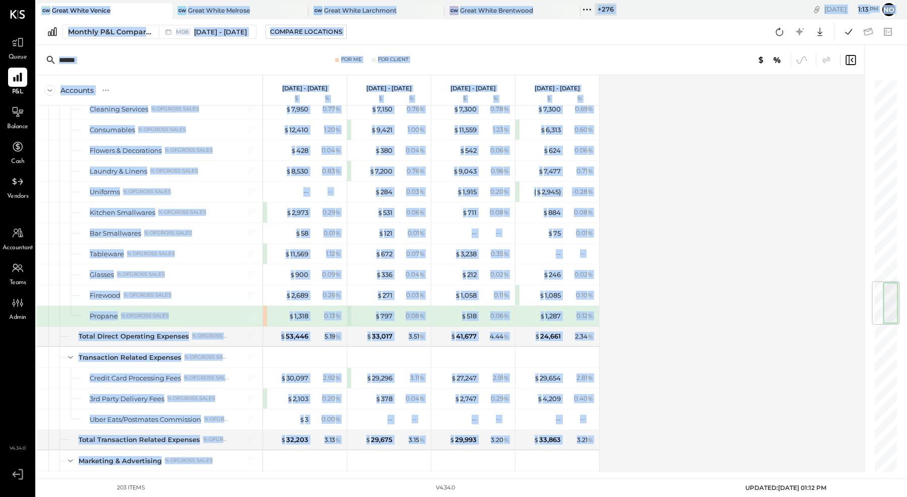
click at [759, 195] on div "Accounts S % GL [DATE] - [DATE] $ % [DATE] - [DATE] $ % [DATE] - [DATE] $ % [DA…" at bounding box center [451, 273] width 830 height 397
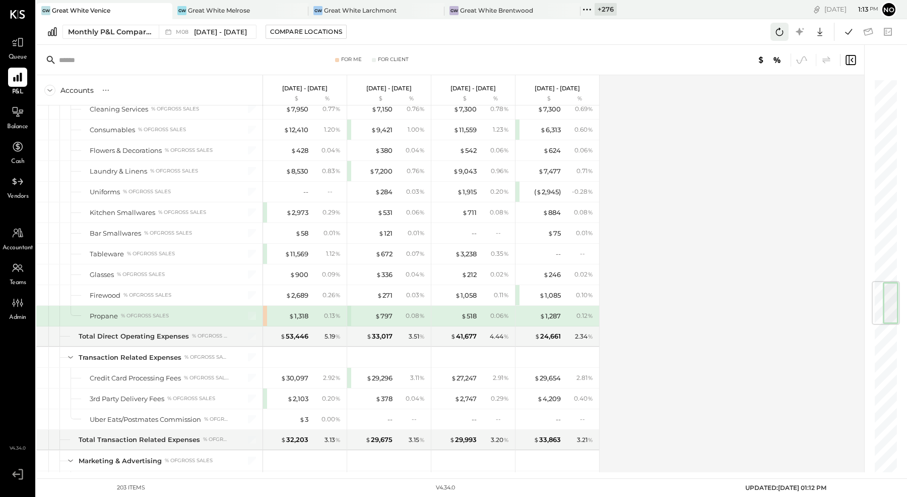
click at [784, 33] on icon at bounding box center [779, 31] width 13 height 13
click at [779, 33] on icon at bounding box center [779, 31] width 13 height 13
click at [778, 30] on icon at bounding box center [779, 31] width 13 height 13
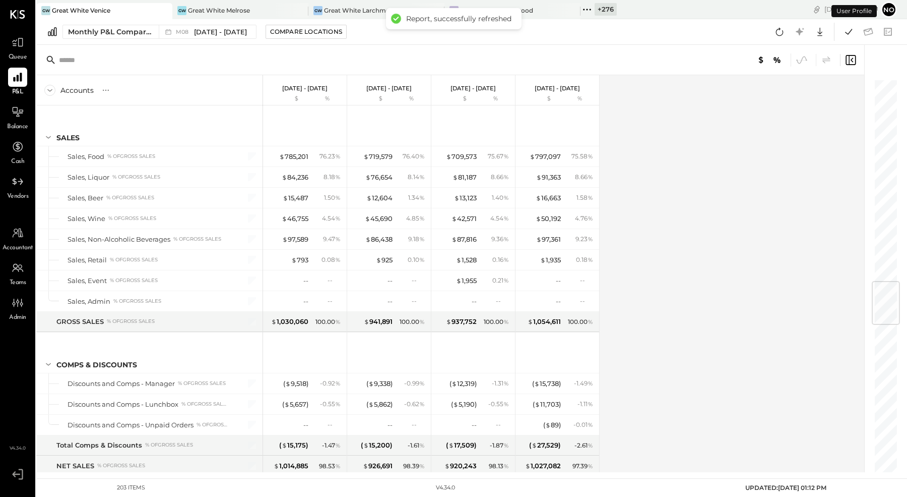
scroll to position [1699, 0]
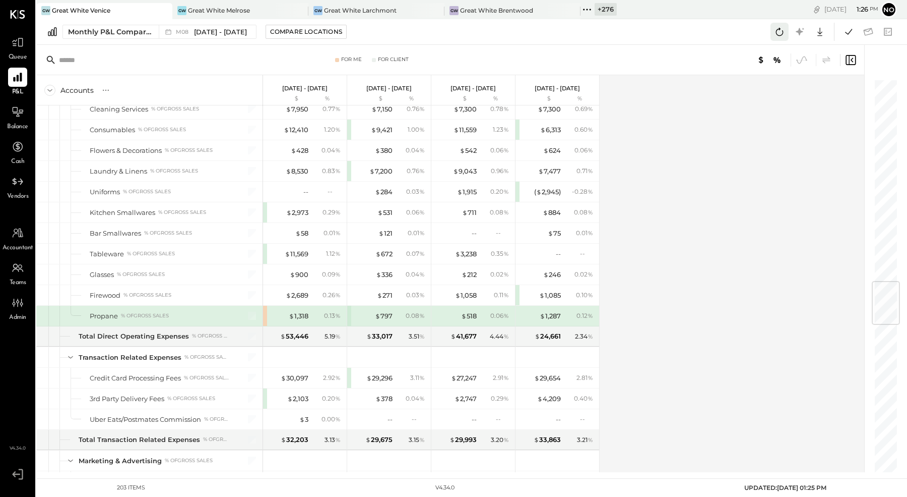
click at [780, 33] on icon at bounding box center [779, 31] width 13 height 13
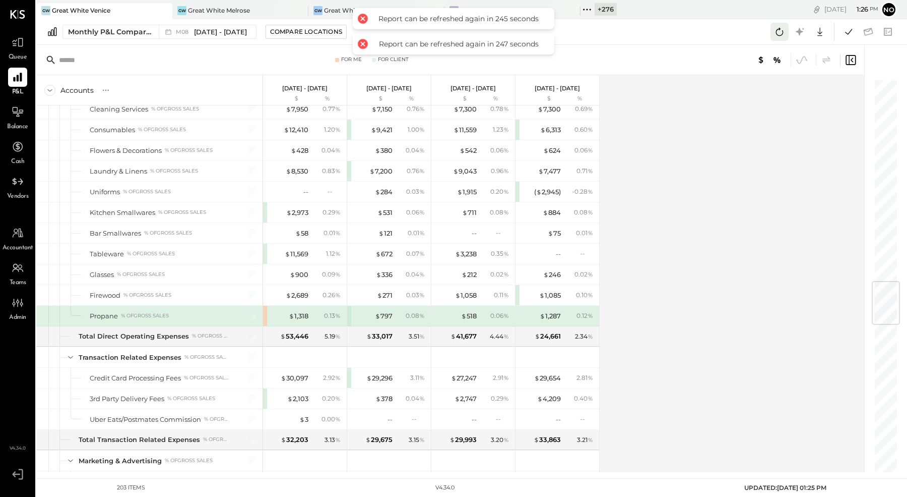
click at [780, 33] on icon at bounding box center [779, 31] width 13 height 13
click at [716, 207] on div "Accounts S % GL [DATE] - [DATE] $ % [DATE] - [DATE] $ % [DATE] - [DATE] $ % [DA…" at bounding box center [451, 273] width 830 height 397
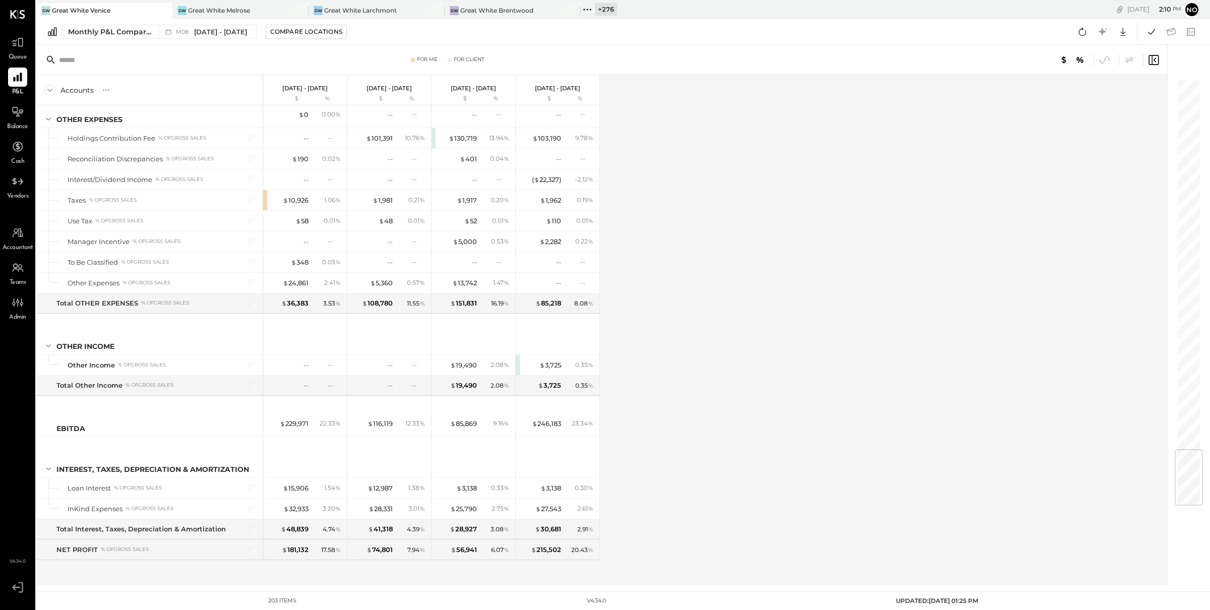
scroll to position [3157, 0]
click at [15, 46] on icon at bounding box center [18, 43] width 12 height 10
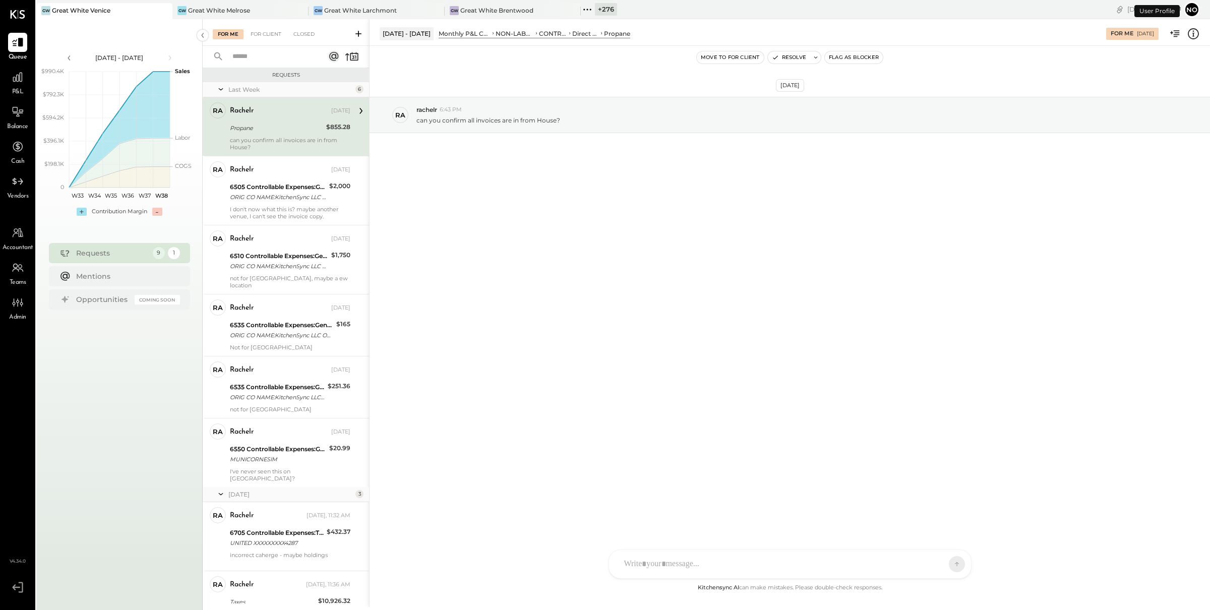
click at [283, 132] on div "Propane" at bounding box center [276, 128] width 93 height 10
click at [288, 206] on div "I don't now what this is? maybe another venue, I can't see the invoice copy." at bounding box center [290, 213] width 120 height 14
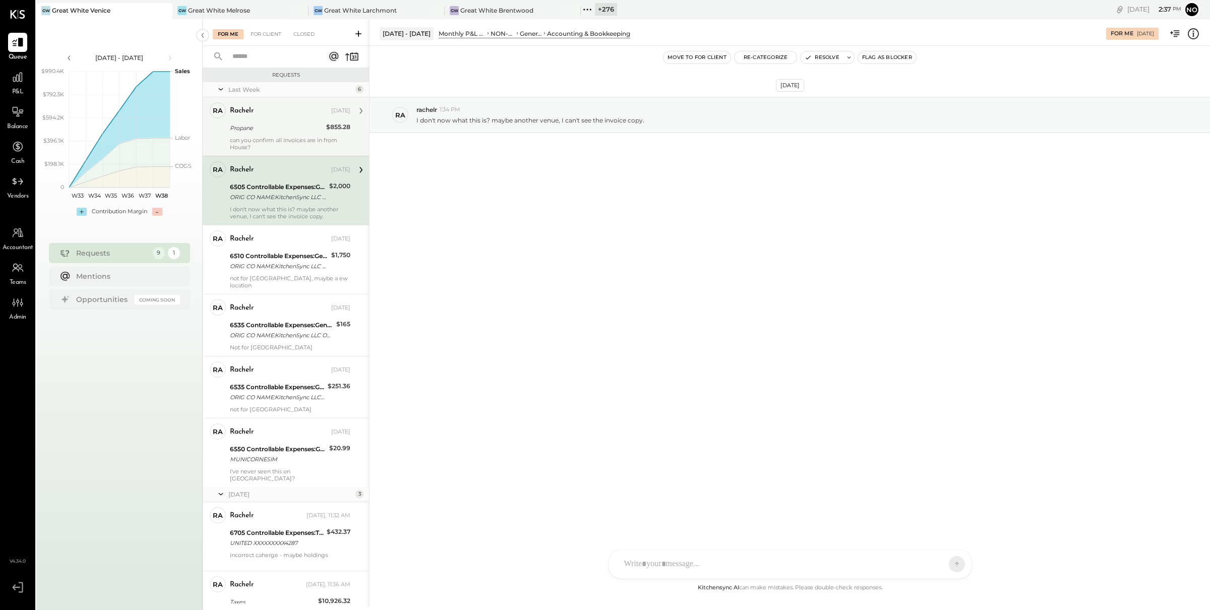
click at [283, 131] on div "Propane" at bounding box center [276, 128] width 93 height 10
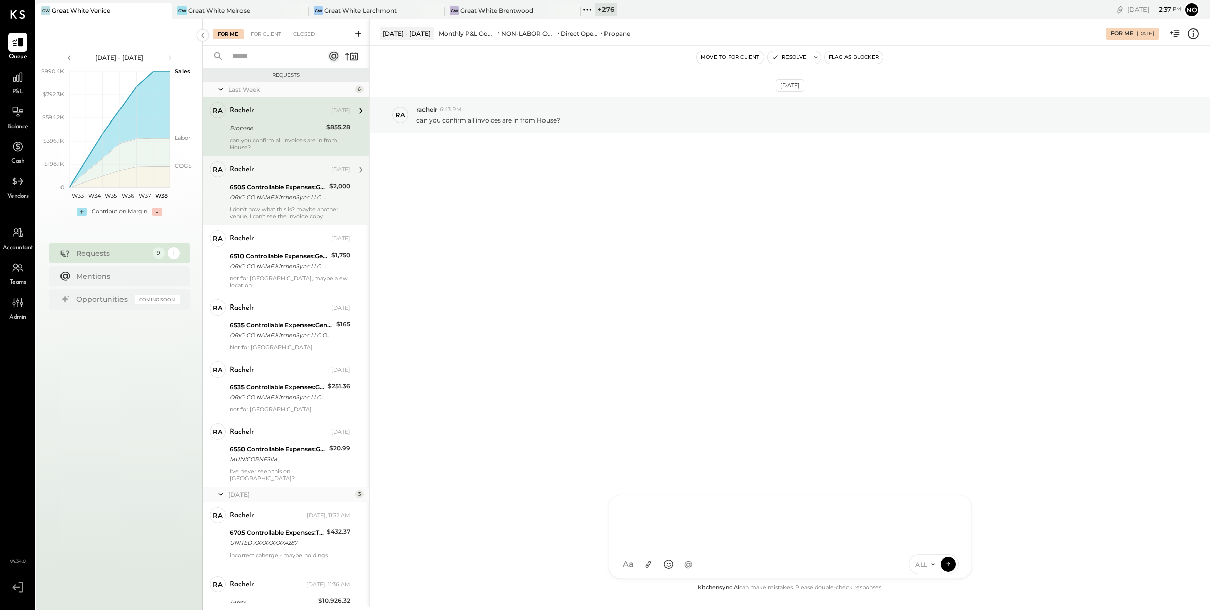
click at [639, 563] on div "R rachelr DA [PERSON_NAME] S samt CC [PERSON_NAME] S samc J [PERSON_NAME] T [PE…" at bounding box center [789, 536] width 363 height 84
type input "*"
click at [671, 479] on span "rachelr" at bounding box center [705, 478] width 79 height 10
click at [651, 567] on icon at bounding box center [648, 564] width 11 height 11
type input "********"
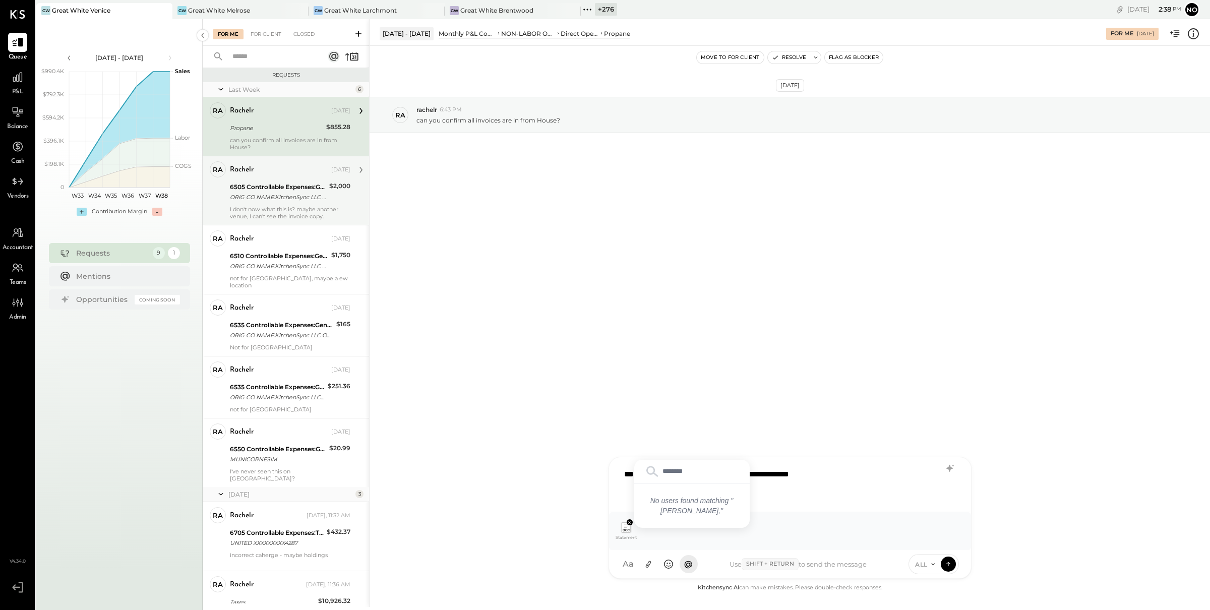
click at [850, 473] on div "**********" at bounding box center [790, 483] width 342 height 40
click at [696, 473] on div "**********" at bounding box center [790, 483] width 342 height 40
drag, startPoint x: 684, startPoint y: 474, endPoint x: 873, endPoint y: 476, distance: 189.0
click at [873, 476] on div "**********" at bounding box center [790, 483] width 342 height 40
click at [685, 469] on div "**********" at bounding box center [790, 483] width 342 height 40
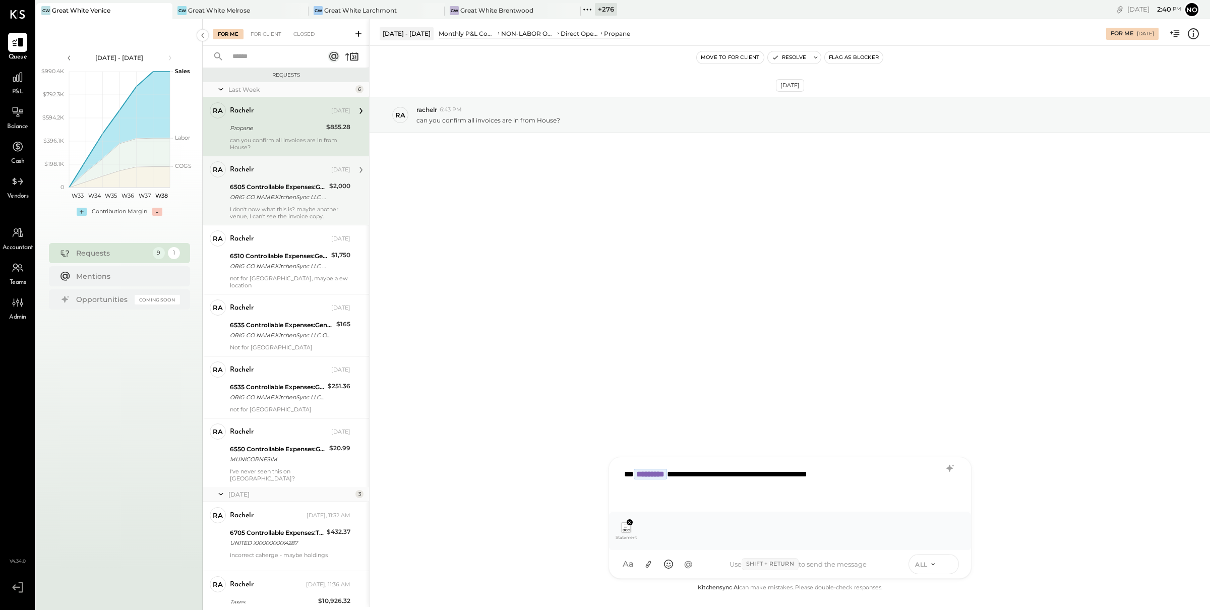
click at [948, 565] on icon at bounding box center [948, 564] width 1 height 4
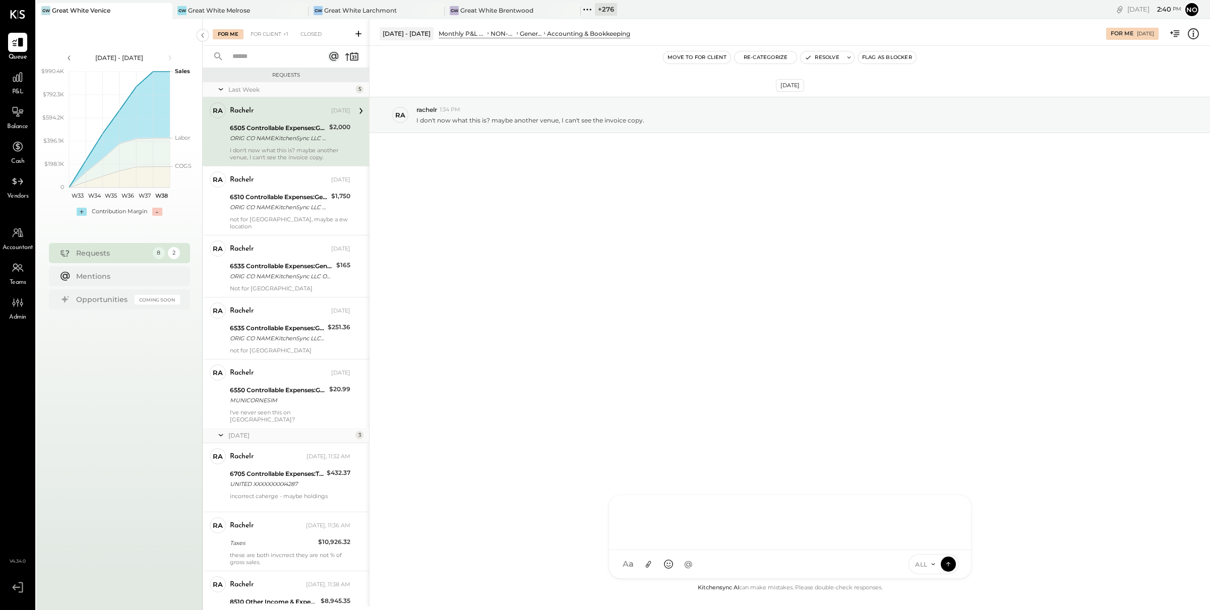
click at [281, 137] on div "ORIG CO NAME:KitchenSync LLC ORIG ID:XXXXXX5317 DESC DATE: CO ENTRY DESCR:[DOMA…" at bounding box center [278, 138] width 96 height 10
click at [266, 40] on div "For Me For Client Closed" at bounding box center [286, 32] width 166 height 27
click at [266, 29] on div "For Client" at bounding box center [265, 34] width 41 height 10
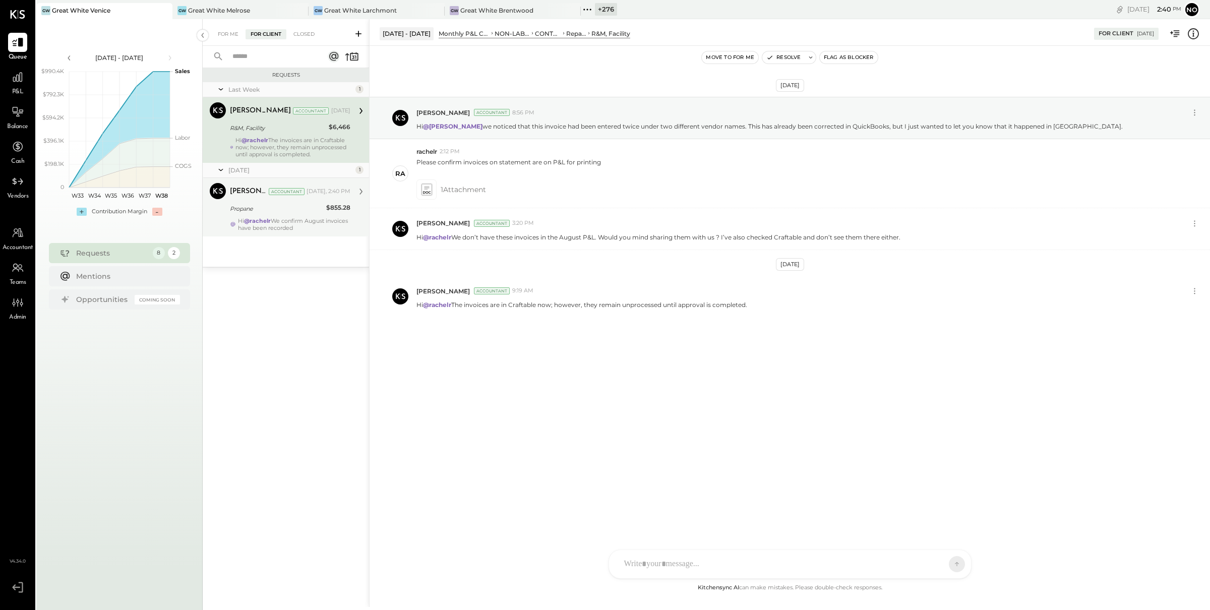
click at [266, 212] on div "Propane" at bounding box center [276, 209] width 93 height 10
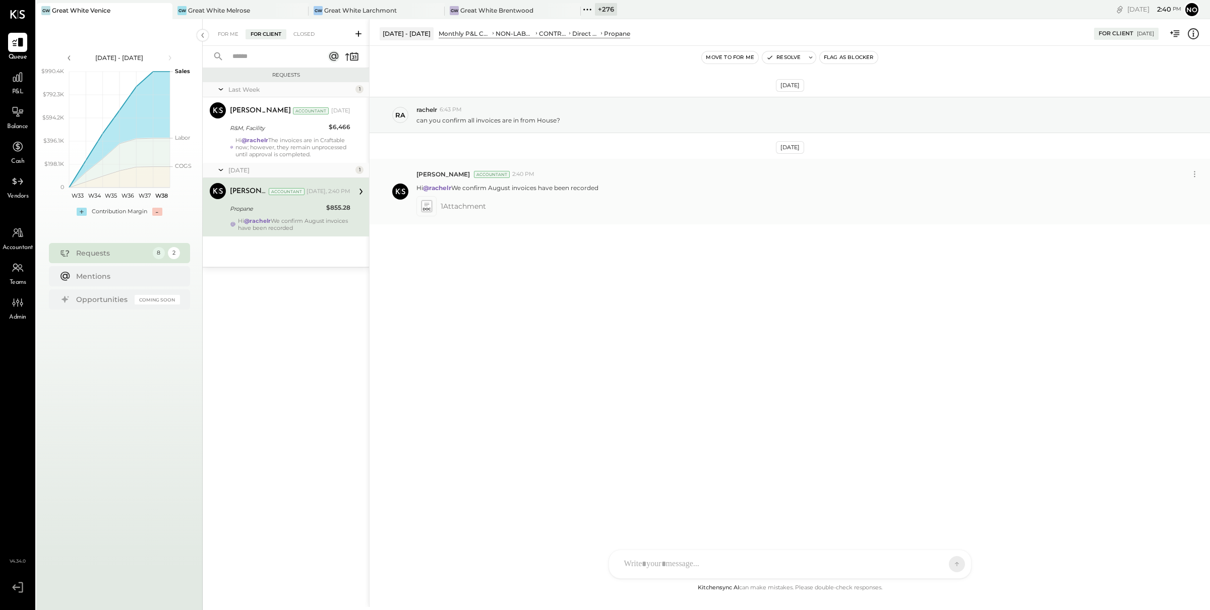
click at [424, 201] on icon at bounding box center [426, 206] width 13 height 14
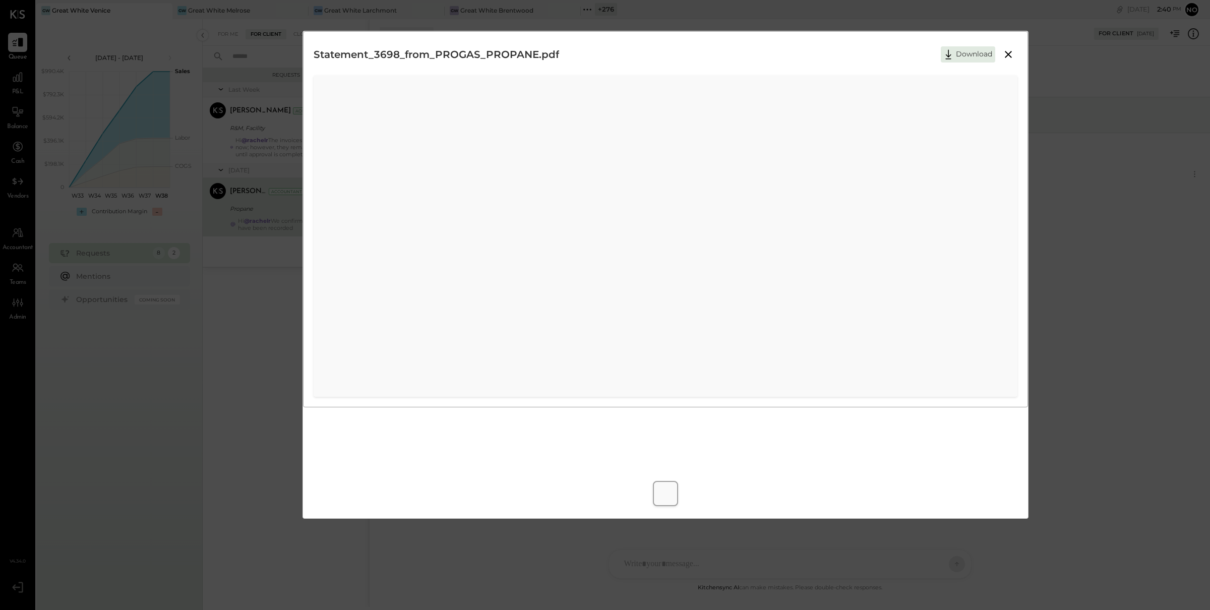
click at [1011, 54] on icon at bounding box center [1008, 54] width 12 height 12
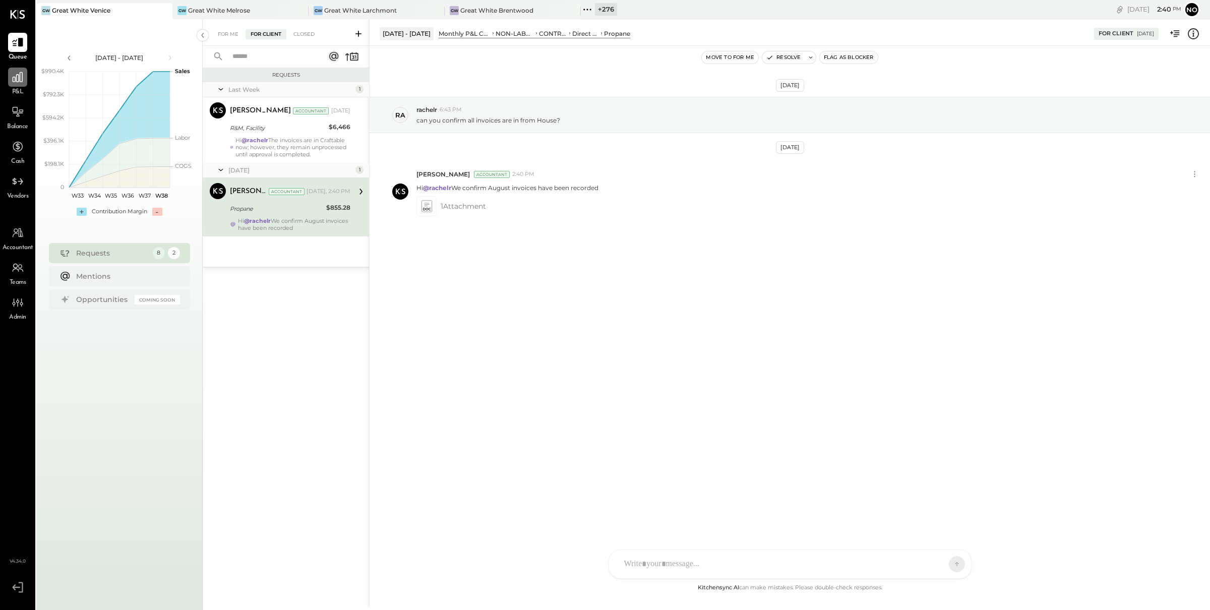
click at [20, 79] on icon at bounding box center [17, 77] width 13 height 13
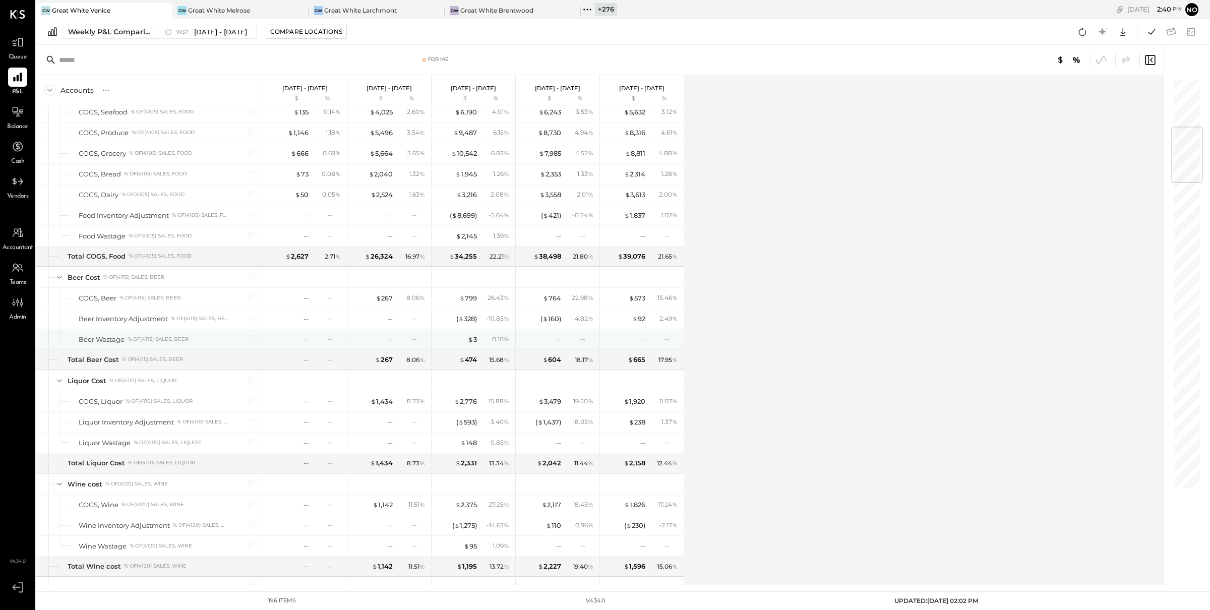
scroll to position [283, 0]
